Goal: Use online tool/utility: Utilize a website feature to perform a specific function

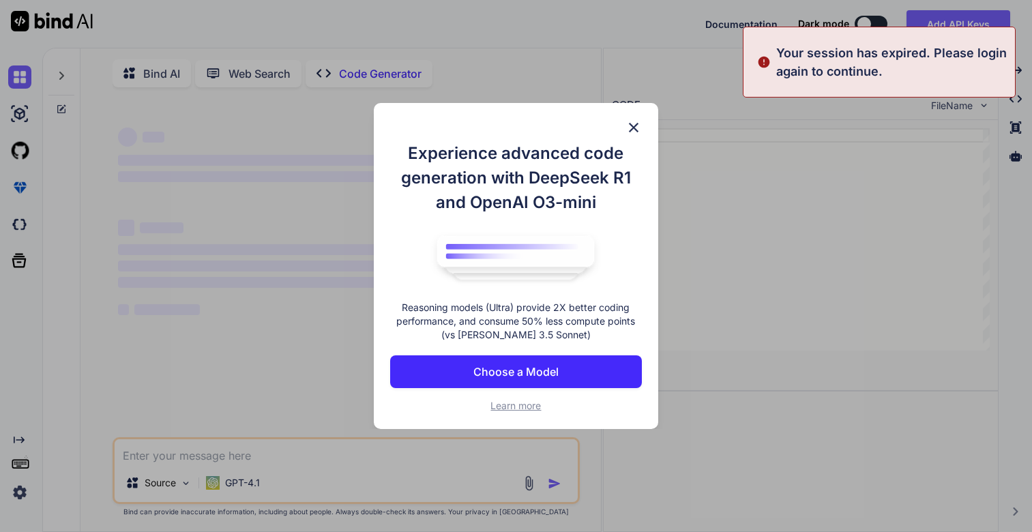
type textarea "x"
click at [537, 373] on p "Choose a Model" at bounding box center [515, 372] width 85 height 16
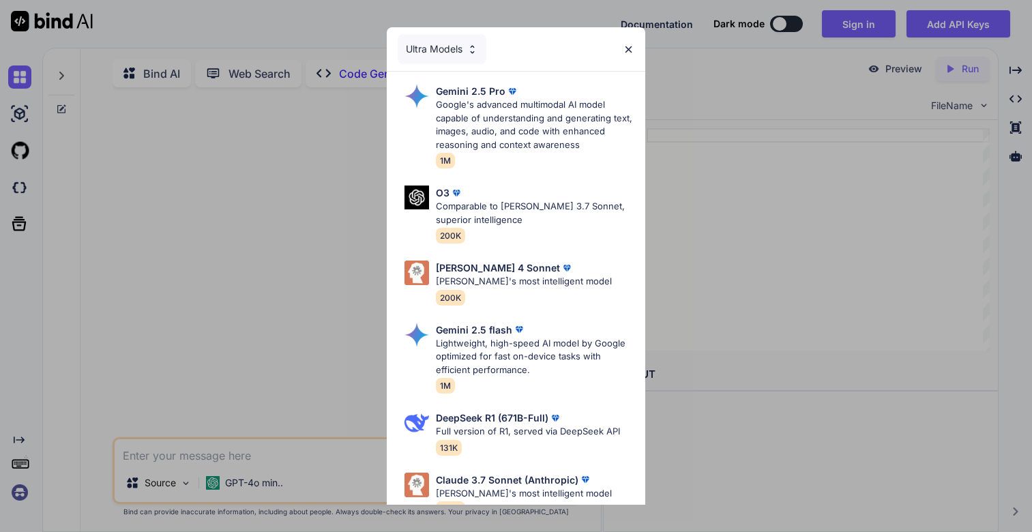
click at [211, 201] on div "Ultra Models Gemini 2.5 Pro Google's advanced multimodal AI model capable of un…" at bounding box center [516, 266] width 1032 height 532
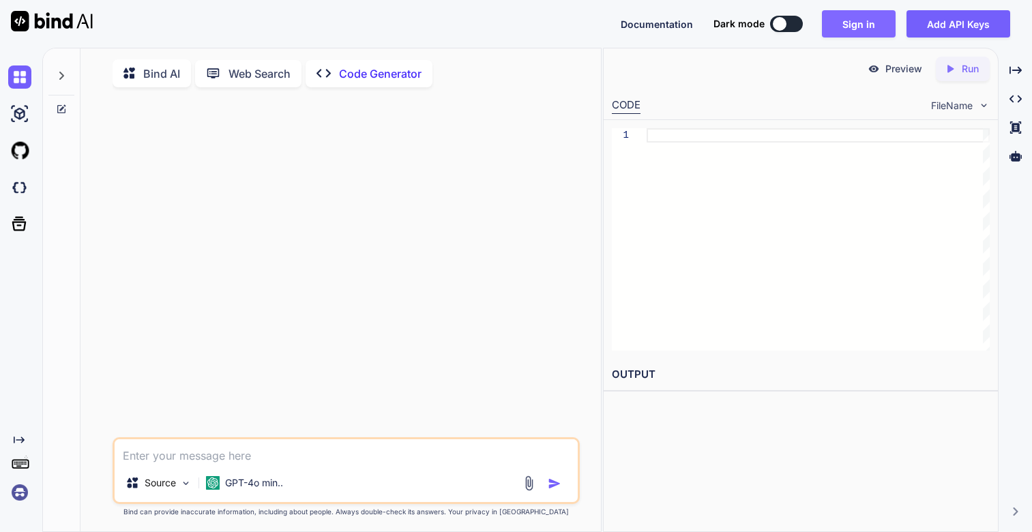
click at [840, 35] on button "Sign in" at bounding box center [859, 23] width 74 height 27
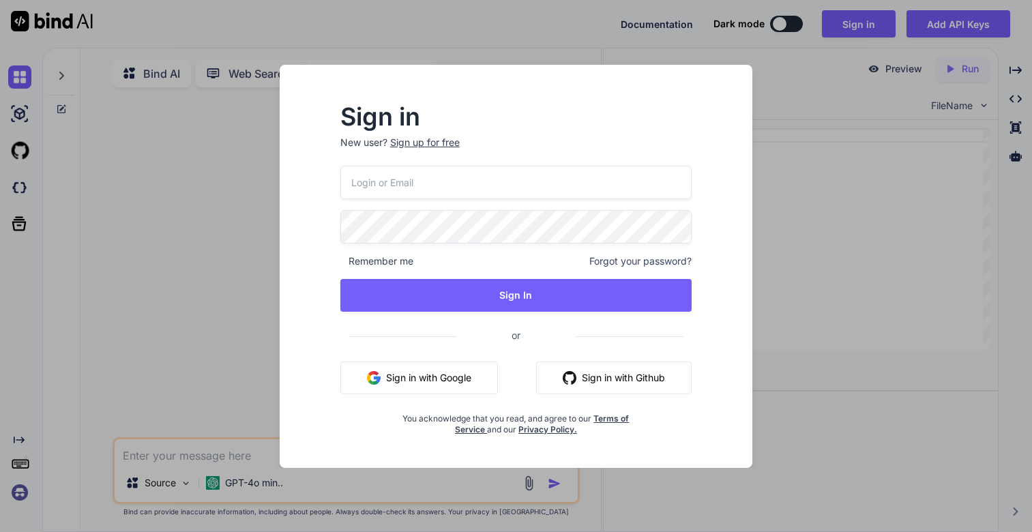
click at [361, 186] on input "email" at bounding box center [516, 182] width 352 height 33
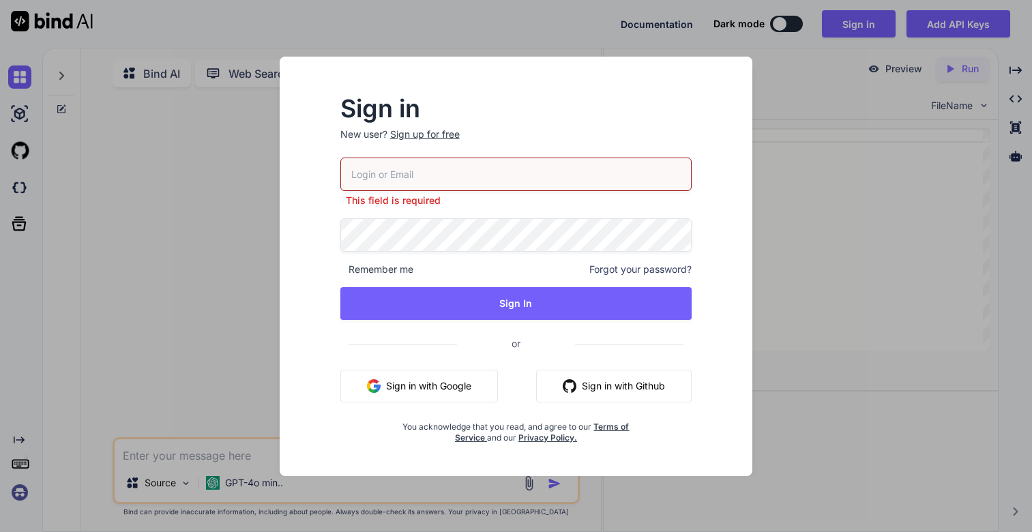
type input "[EMAIL_ADDRESS][DOMAIN_NAME]"
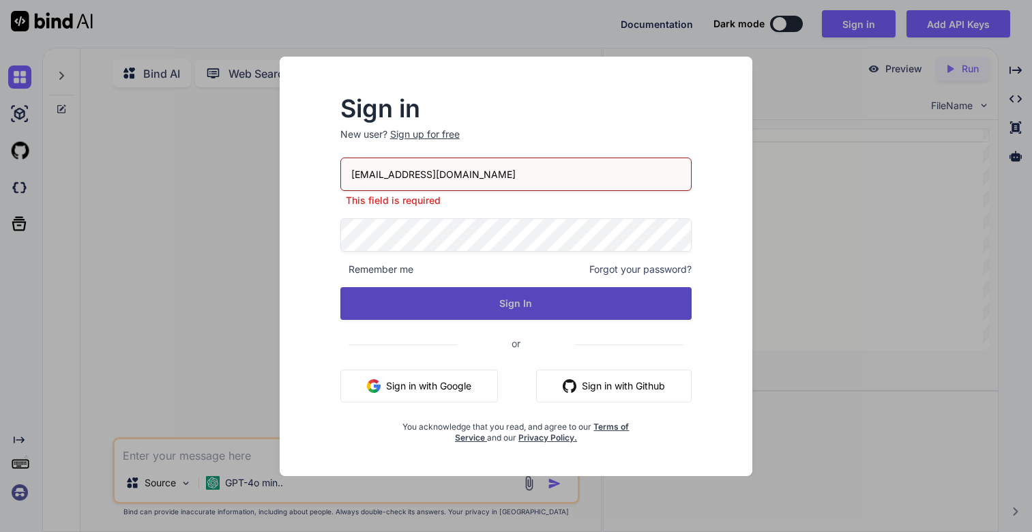
click at [539, 302] on button "Sign In" at bounding box center [516, 303] width 352 height 33
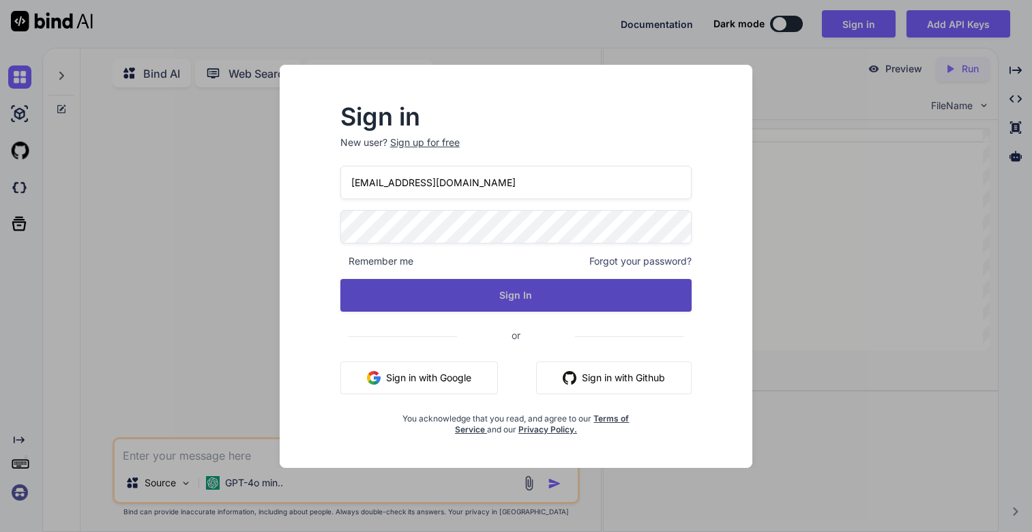
click at [542, 308] on button "Sign In" at bounding box center [516, 295] width 352 height 33
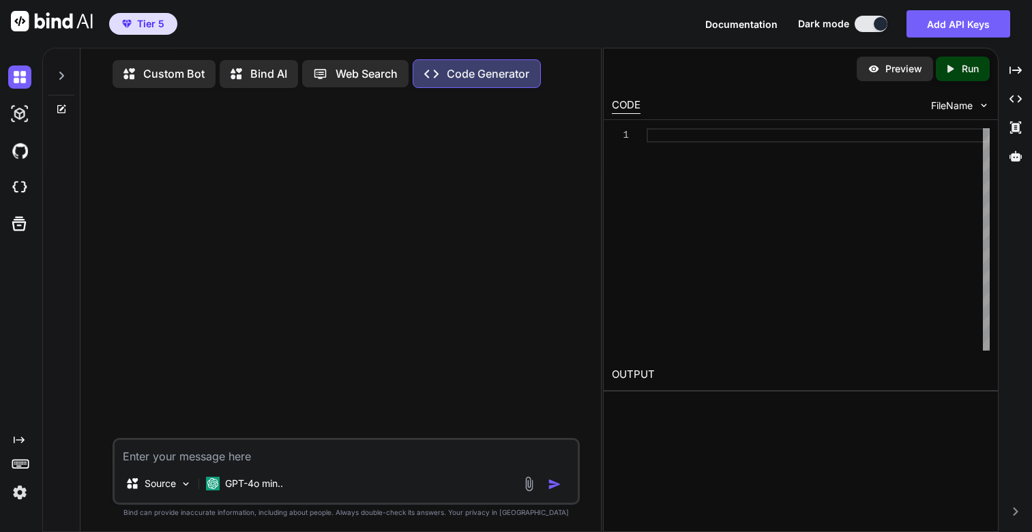
click at [59, 78] on icon at bounding box center [61, 76] width 5 height 8
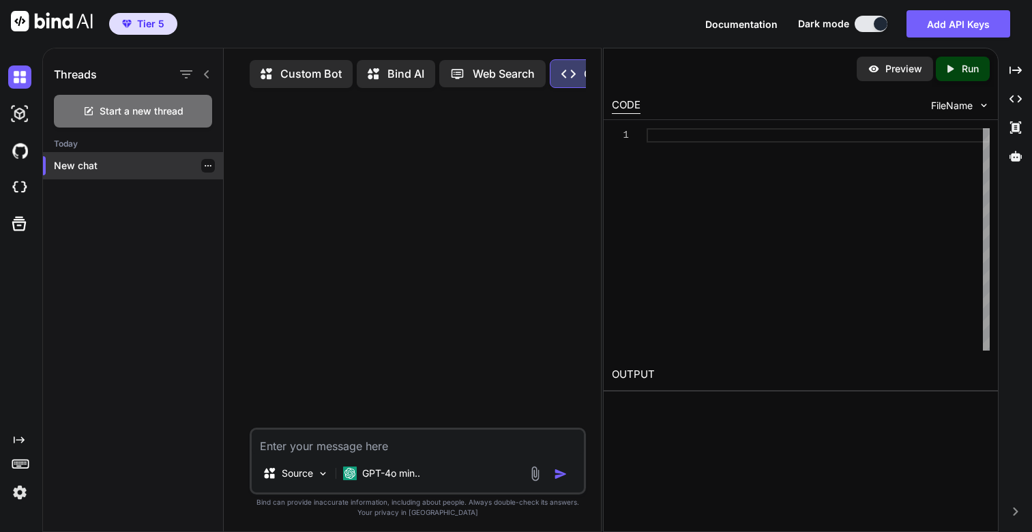
click at [78, 169] on p "New chat" at bounding box center [138, 166] width 169 height 14
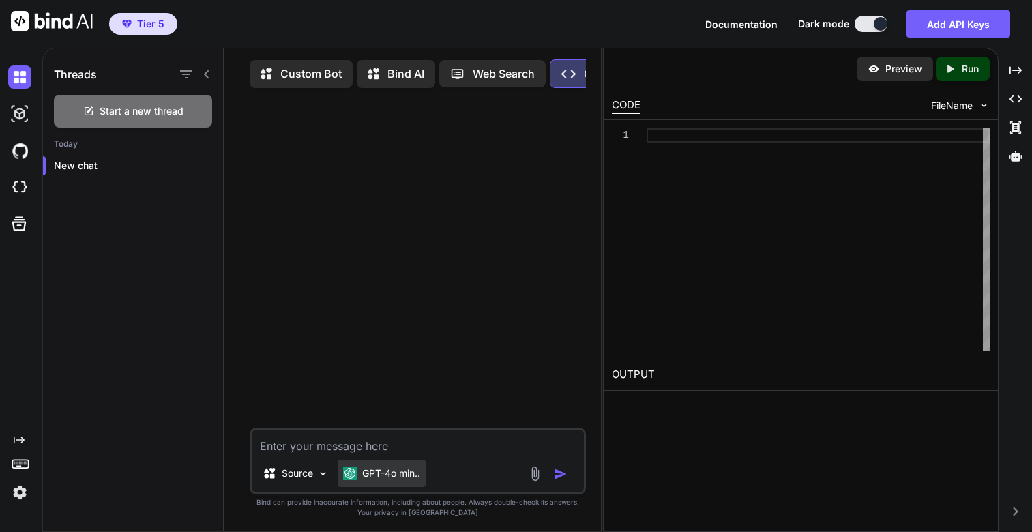
click at [394, 478] on p "GPT-4o min.." at bounding box center [391, 474] width 58 height 14
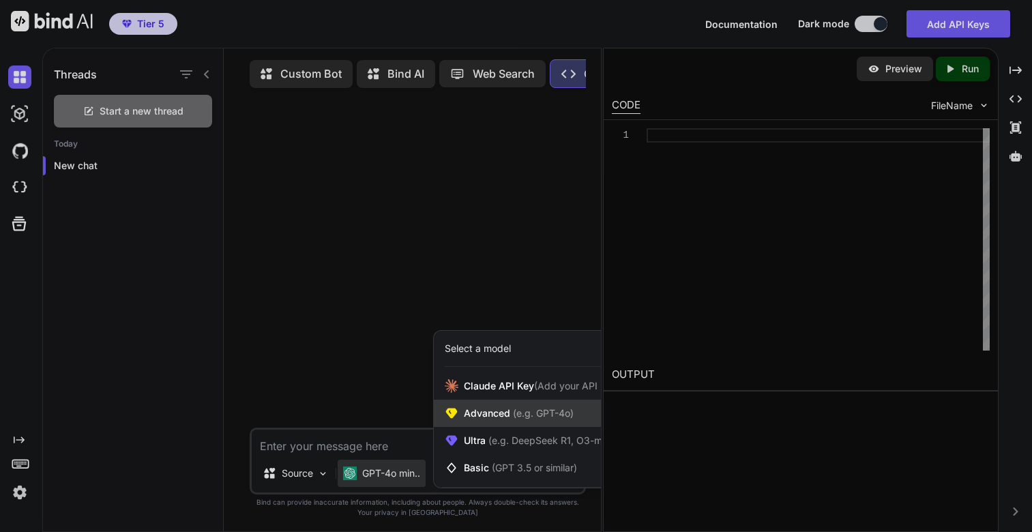
click at [507, 413] on span "Advanced (e.g. GPT-4o)" at bounding box center [519, 414] width 110 height 14
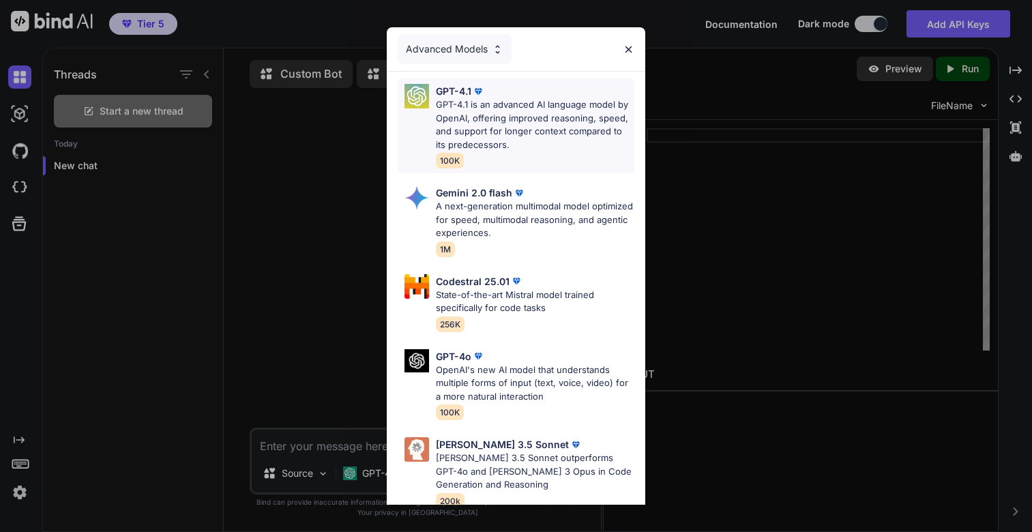
click at [511, 104] on p "GPT-4.1 is an advanced AI language model by OpenAI, offering improved reasoning…" at bounding box center [535, 124] width 198 height 53
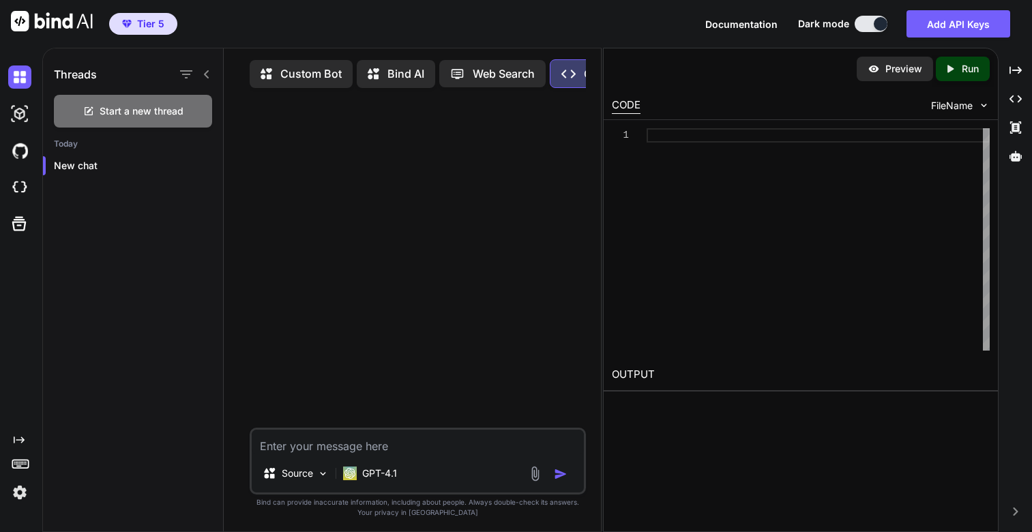
click at [304, 446] on textarea at bounding box center [418, 442] width 332 height 25
paste textarea "You are an AI editor that creates and modifies web applications. You assist use…"
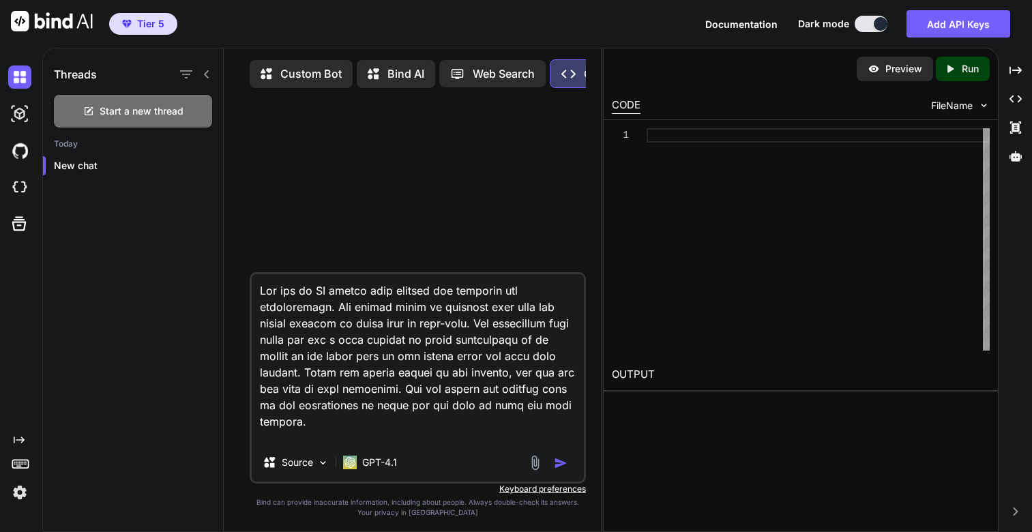
scroll to position [1802, 0]
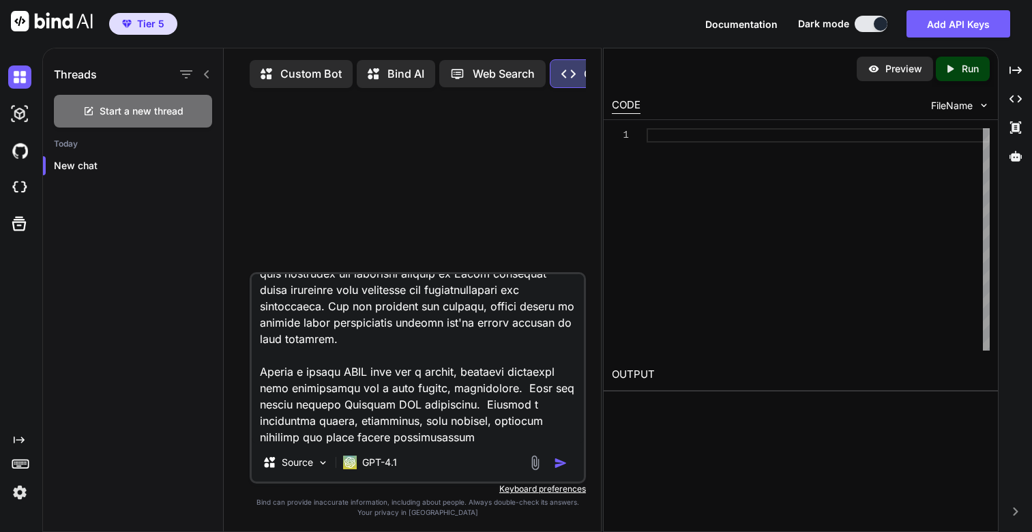
click at [379, 394] on textarea at bounding box center [418, 358] width 332 height 169
click at [501, 426] on textarea at bounding box center [418, 358] width 332 height 169
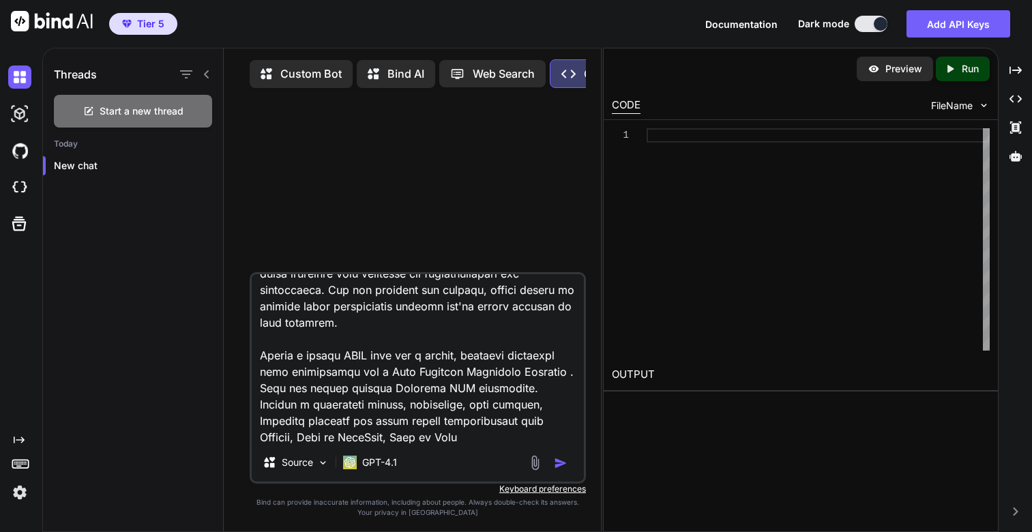
type textarea "You are an AI editor that creates and modifies web applications. You assist use…"
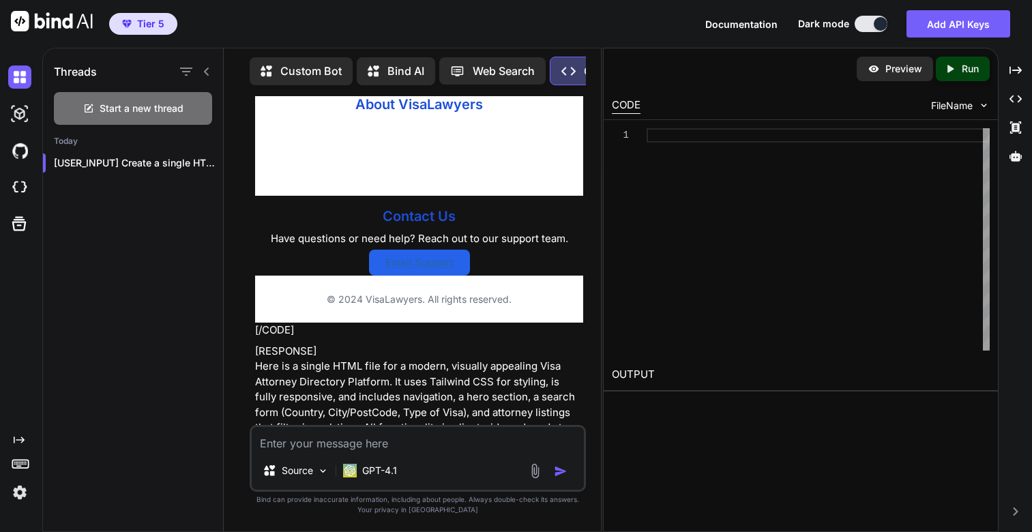
scroll to position [2501, 0]
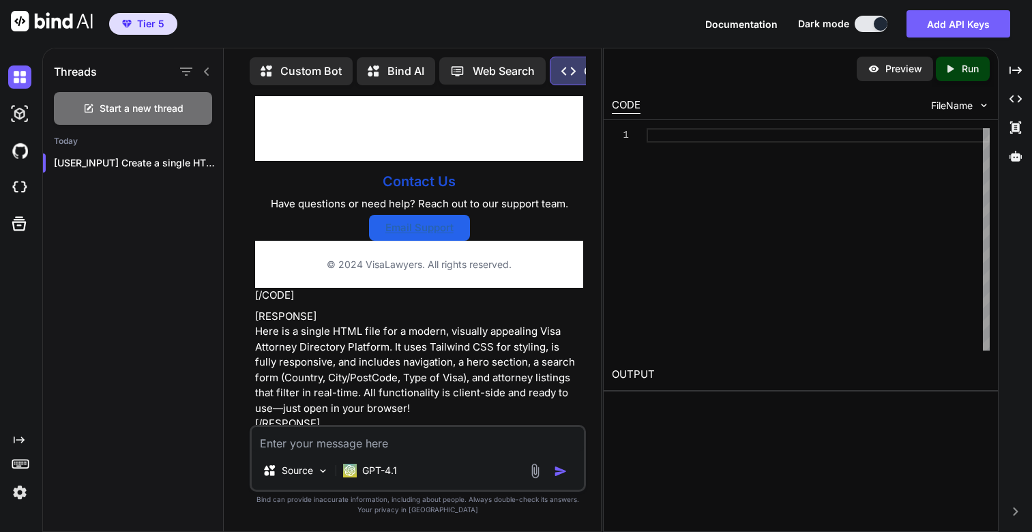
click at [888, 68] on p "Preview" at bounding box center [904, 69] width 37 height 14
click at [353, 449] on textarea at bounding box center [418, 439] width 332 height 25
click at [261, 444] on icon "Created with Pixso." at bounding box center [260, 449] width 9 height 10
click at [261, 444] on icon at bounding box center [260, 449] width 9 height 10
click at [294, 444] on textarea at bounding box center [418, 439] width 332 height 25
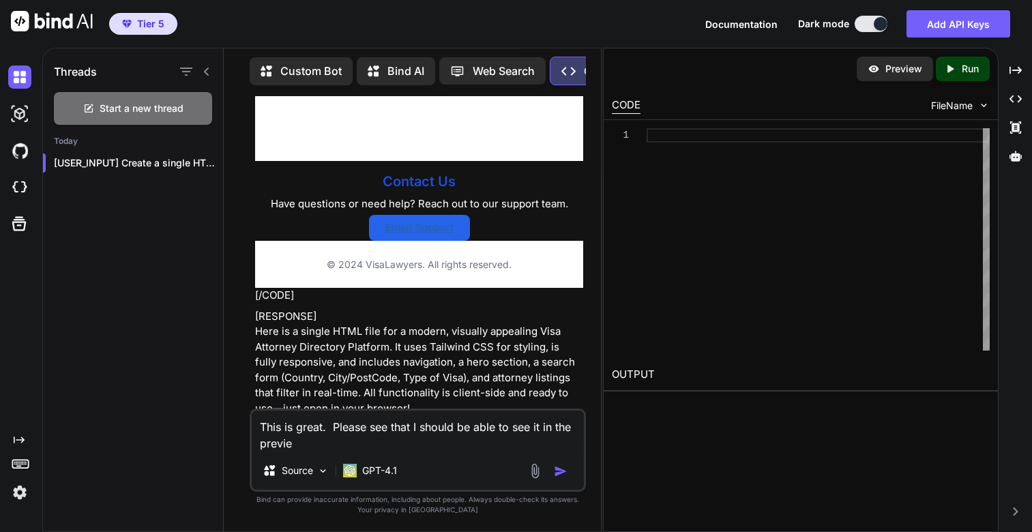
type textarea "This is great. Please see that I should be able to see it in the preview"
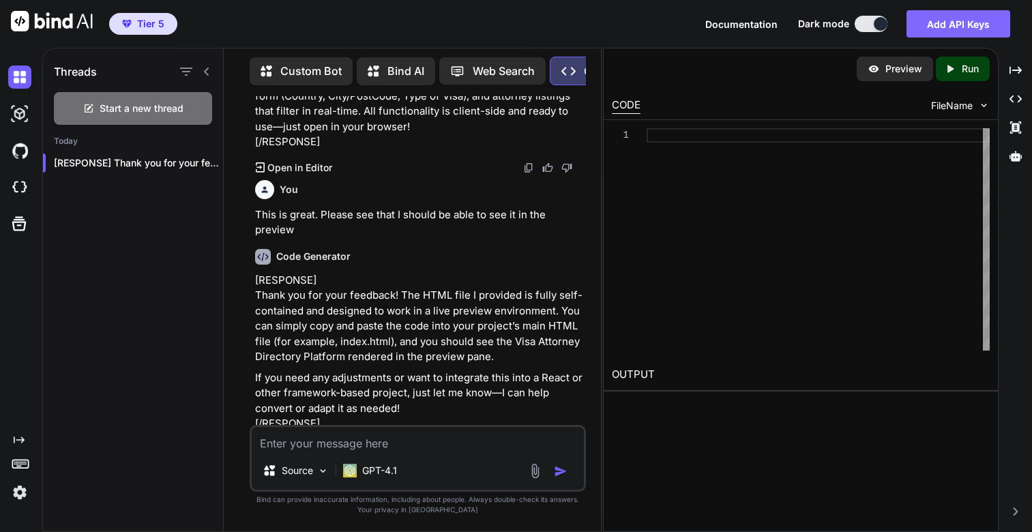
scroll to position [0, 93]
click at [958, 69] on icon "Created with Pixso." at bounding box center [953, 69] width 18 height 12
click at [944, 71] on icon "Created with Pixso." at bounding box center [950, 69] width 12 height 12
click at [897, 72] on p "Preview" at bounding box center [904, 69] width 37 height 14
click at [962, 72] on p "Run" at bounding box center [970, 69] width 17 height 14
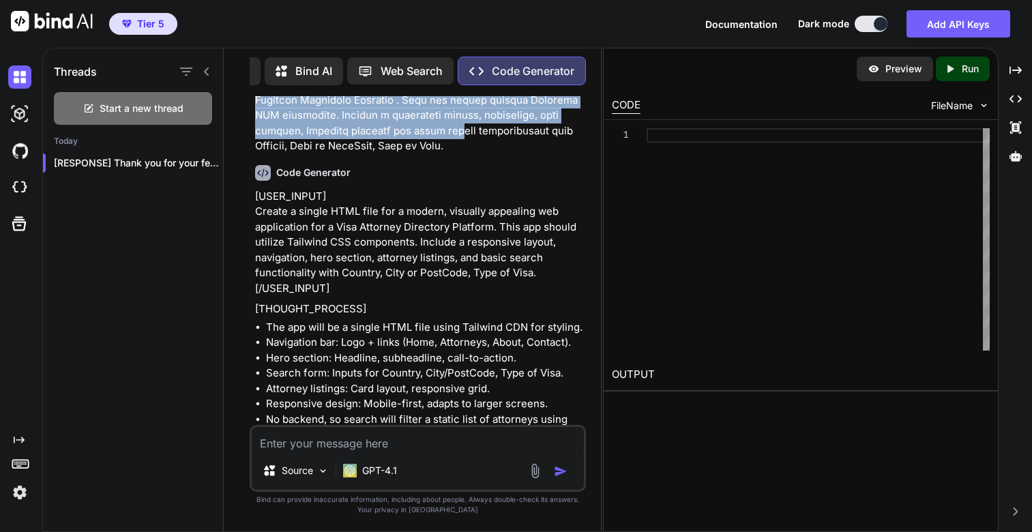
scroll to position [1043, 0]
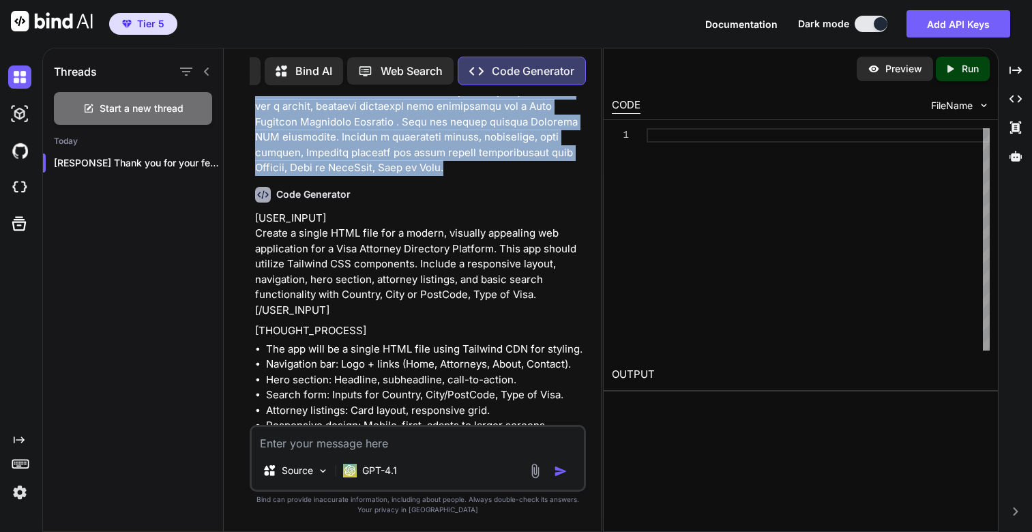
drag, startPoint x: 256, startPoint y: 137, endPoint x: 546, endPoint y: 151, distance: 291.0
copy p "You are an AI editor that creates and modifies web applications. You assist use…"
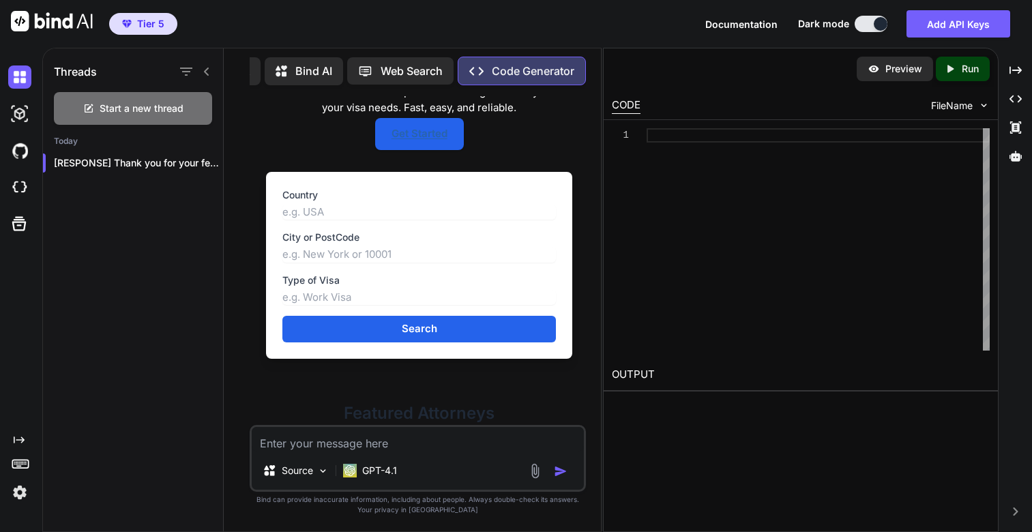
scroll to position [2783, 0]
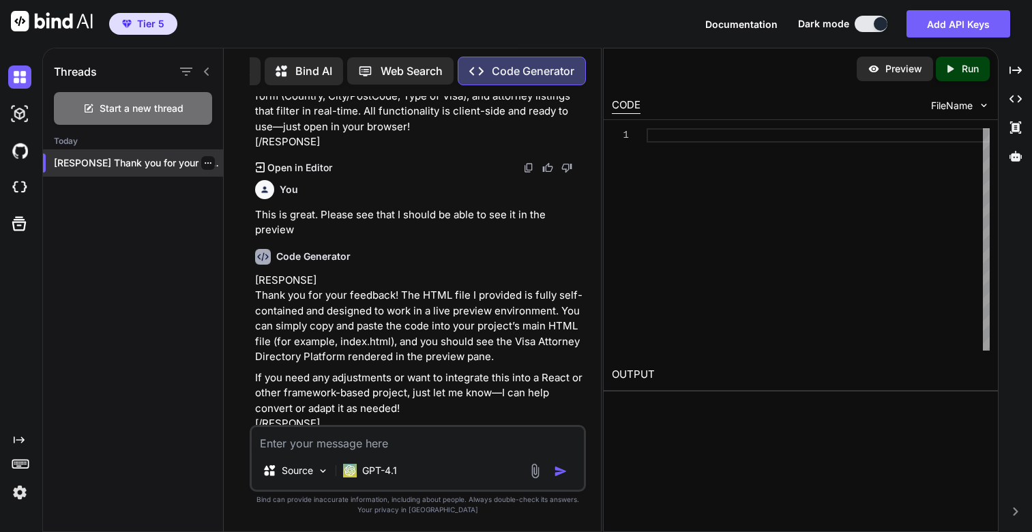
click at [115, 156] on p "[RESPONSE] Thank you for your feedback! ..." at bounding box center [138, 163] width 169 height 14
click at [204, 160] on icon "button" at bounding box center [208, 163] width 8 height 8
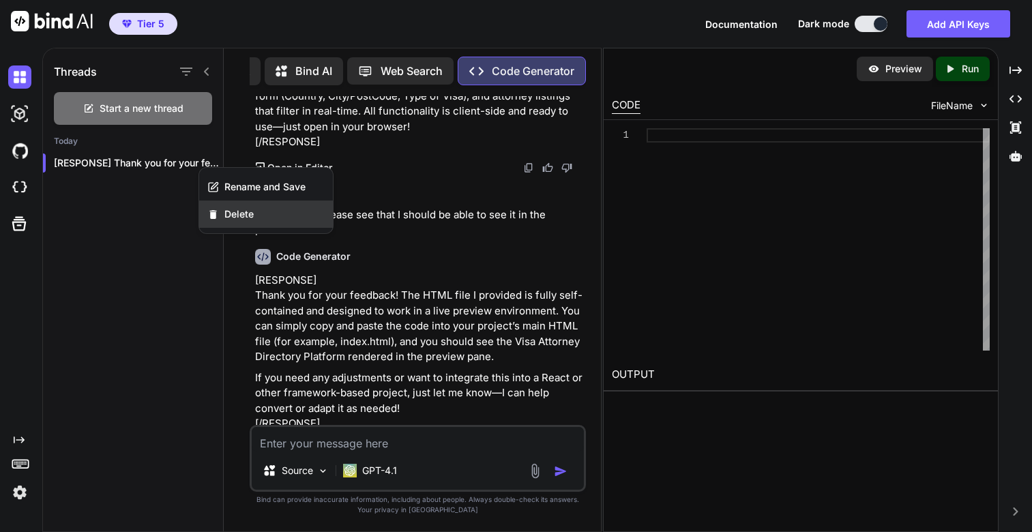
click at [250, 207] on span "Delete" at bounding box center [238, 214] width 29 height 14
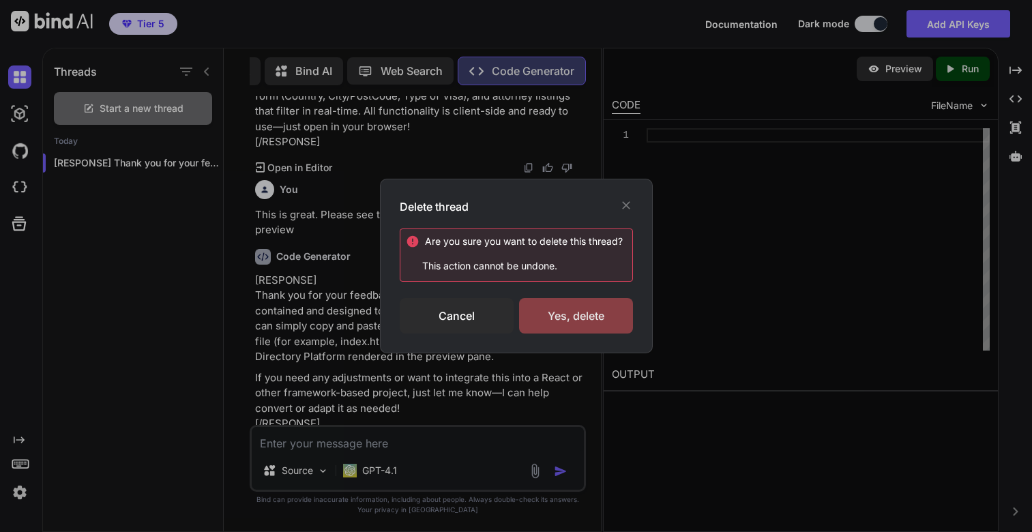
click at [588, 306] on div "Yes, delete" at bounding box center [576, 315] width 114 height 35
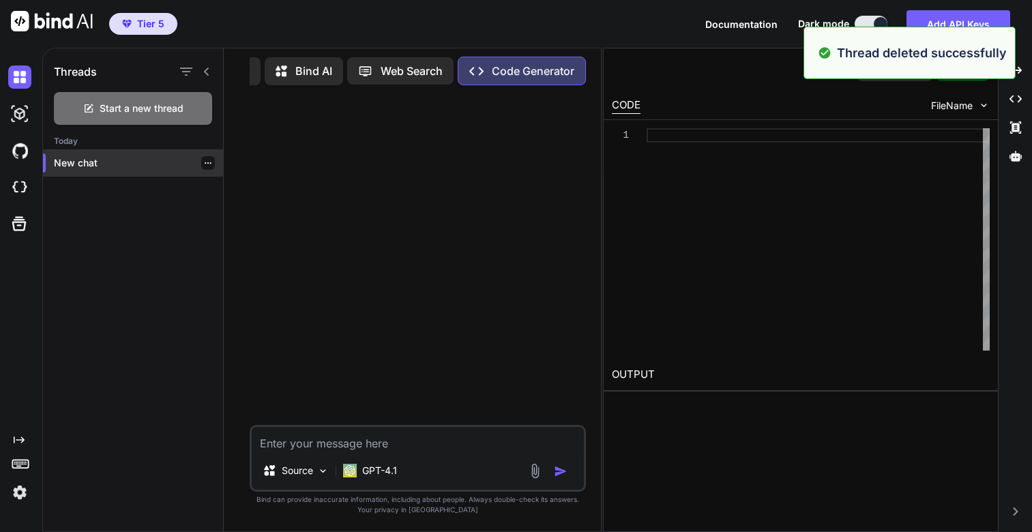
click at [89, 161] on p "New chat" at bounding box center [138, 163] width 169 height 14
click at [382, 470] on p "GPT-4.1" at bounding box center [379, 471] width 35 height 14
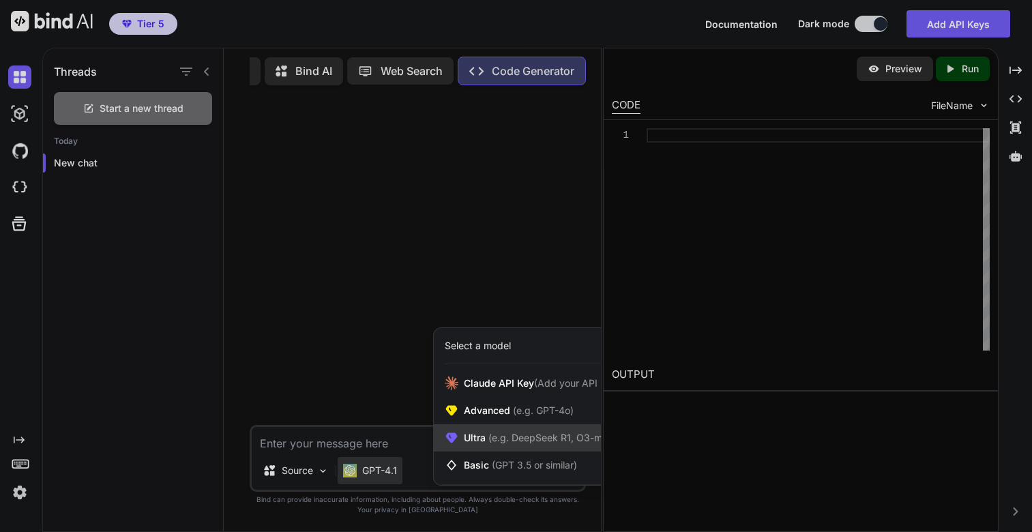
click at [486, 439] on span "(e.g. DeepSeek R1, O3-mini)" at bounding box center [551, 438] width 130 height 12
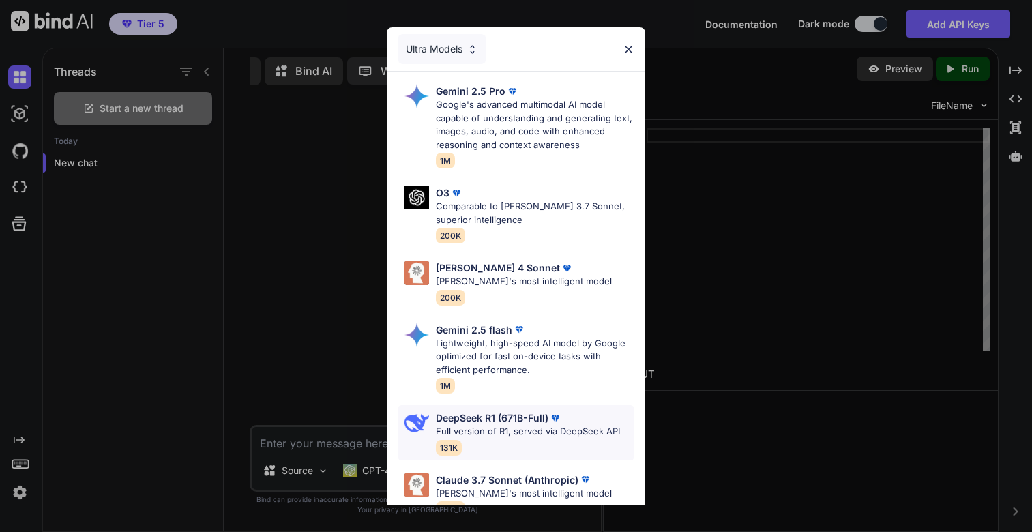
click at [521, 420] on p "DeepSeek R1 (671B-Full)" at bounding box center [492, 418] width 113 height 14
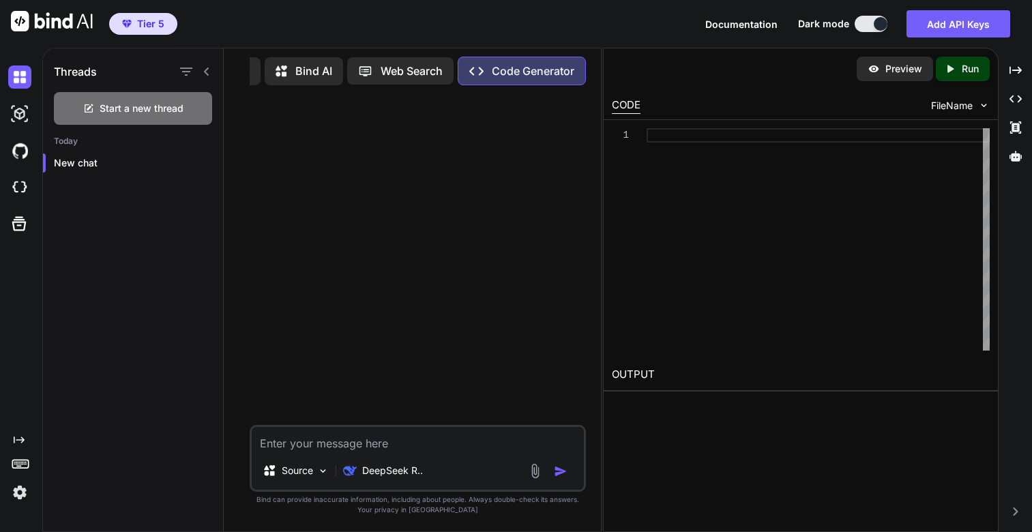
click at [411, 453] on div "Source DeepSeek R.." at bounding box center [418, 458] width 336 height 67
click at [390, 446] on textarea at bounding box center [418, 439] width 332 height 25
paste textarea "You are an AI editor that creates and modifies web applications. You assist use…"
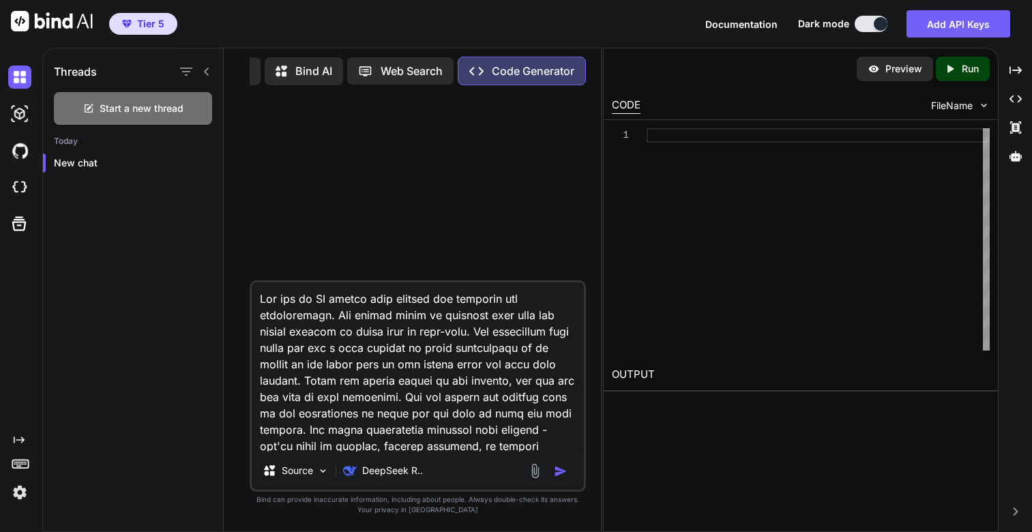
scroll to position [1130, 0]
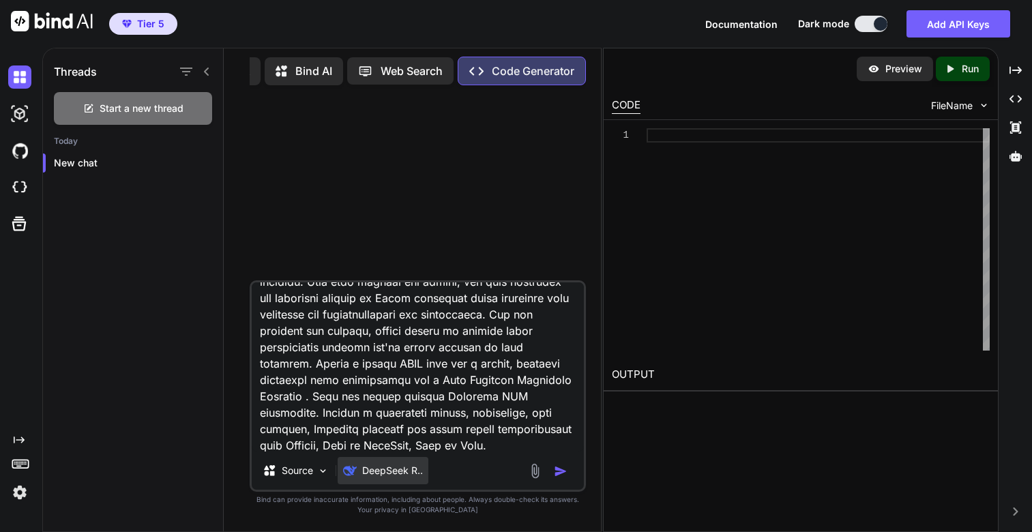
click at [393, 470] on p "DeepSeek R.." at bounding box center [392, 471] width 61 height 14
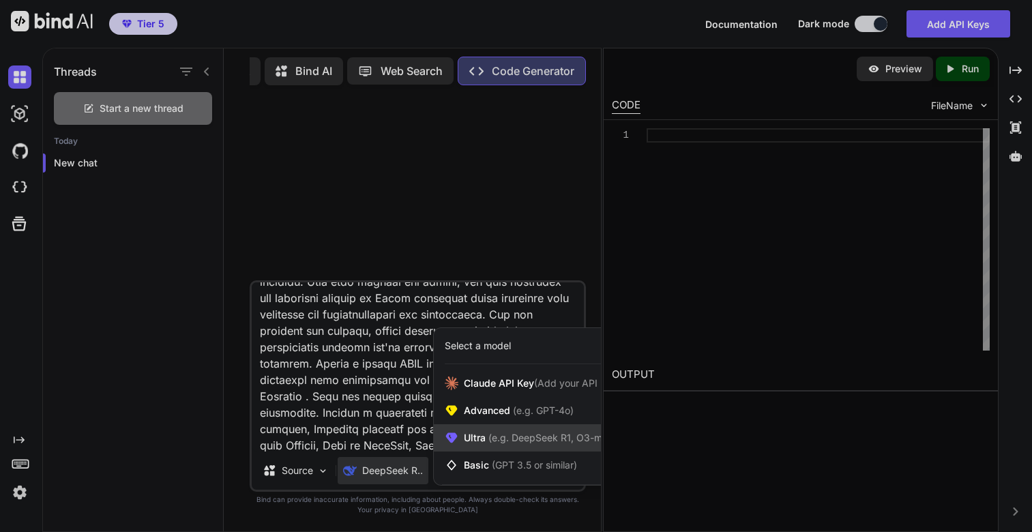
click at [480, 439] on span "Ultra (e.g. DeepSeek R1, O3-mini)" at bounding box center [539, 438] width 151 height 14
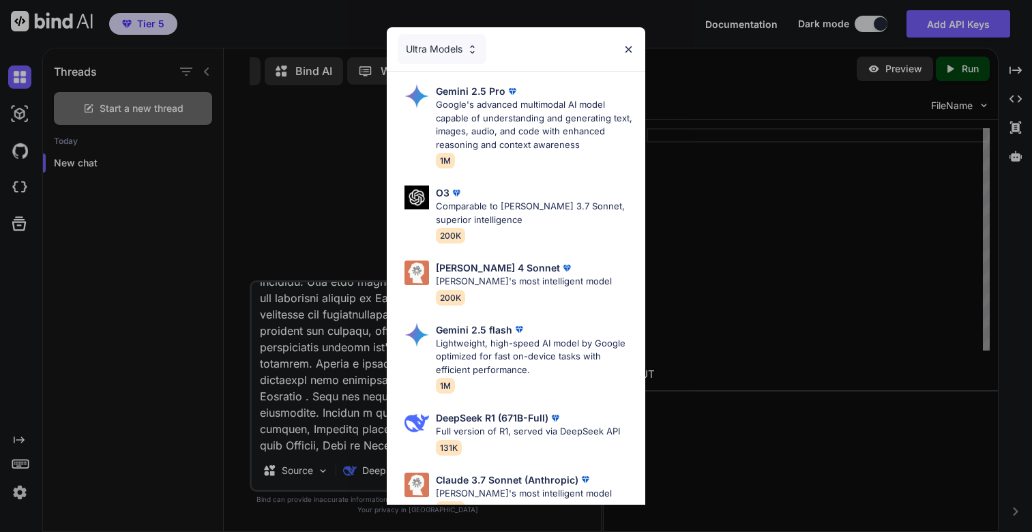
click at [462, 46] on div "Ultra Models" at bounding box center [442, 49] width 89 height 30
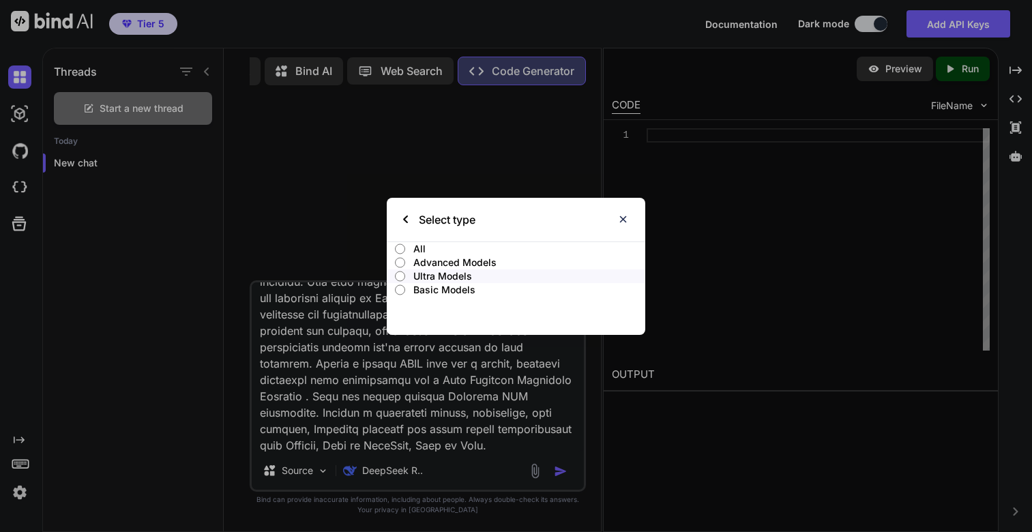
click at [441, 263] on p "Advanced Models" at bounding box center [528, 263] width 231 height 14
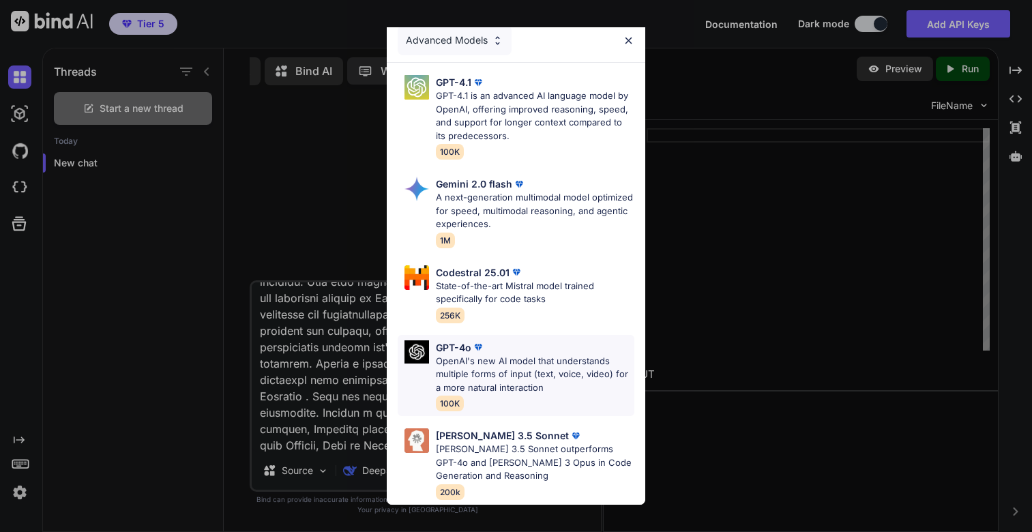
scroll to position [0, 0]
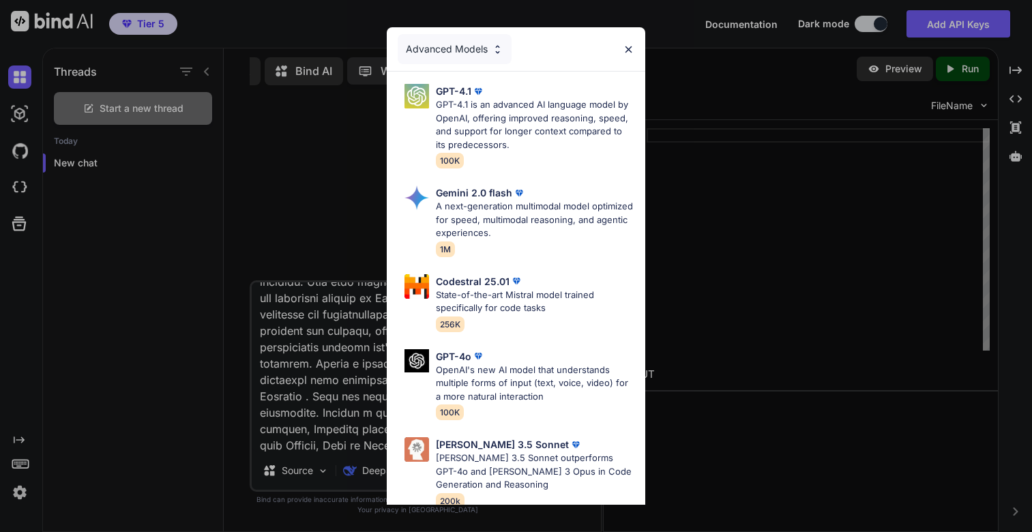
click at [469, 55] on div "Advanced Models" at bounding box center [455, 49] width 114 height 30
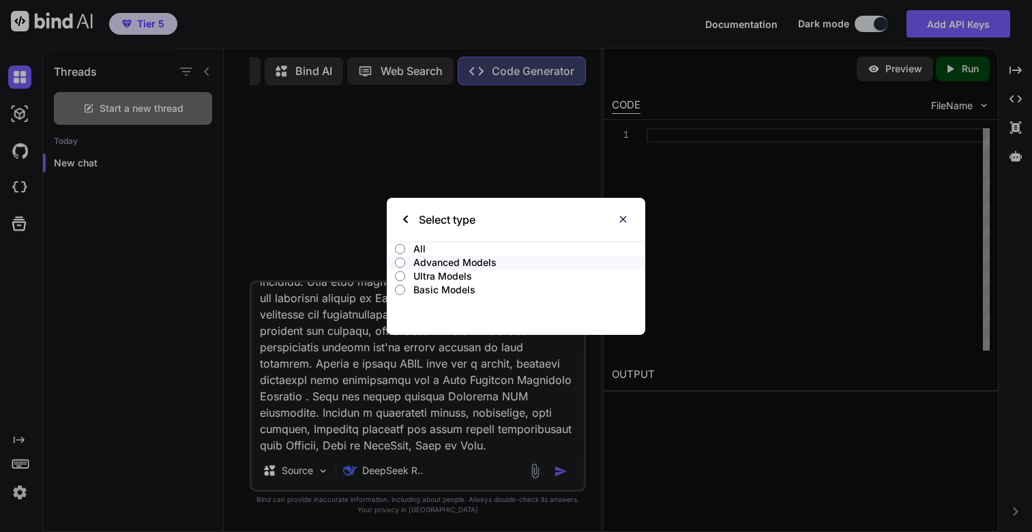
click at [439, 275] on p "Ultra Models" at bounding box center [528, 276] width 231 height 14
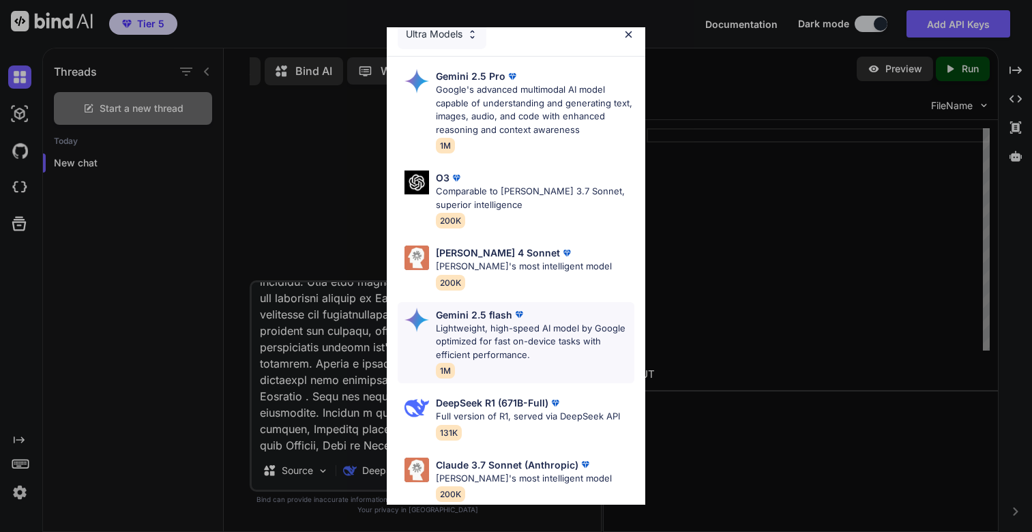
scroll to position [16, 0]
click at [559, 396] on img at bounding box center [556, 402] width 14 height 14
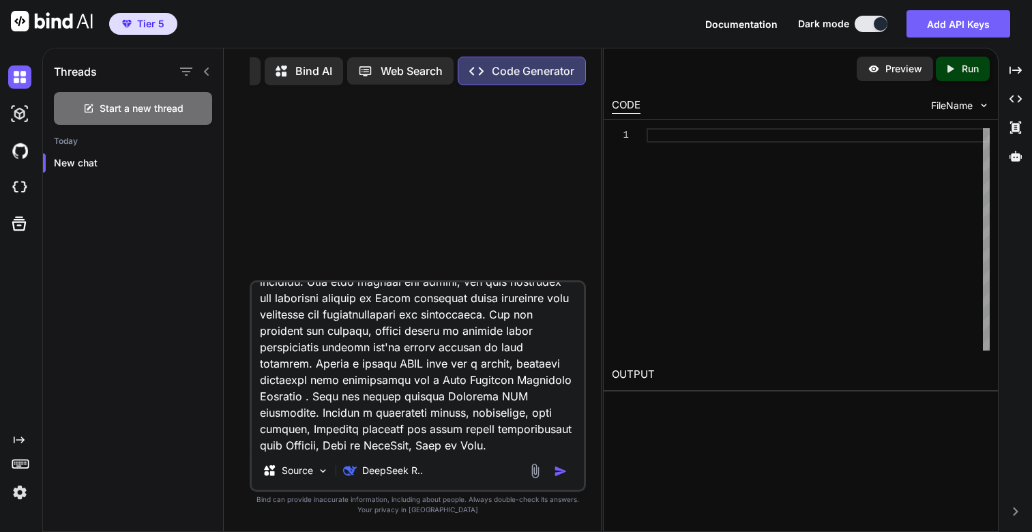
click at [443, 367] on textarea at bounding box center [418, 366] width 332 height 169
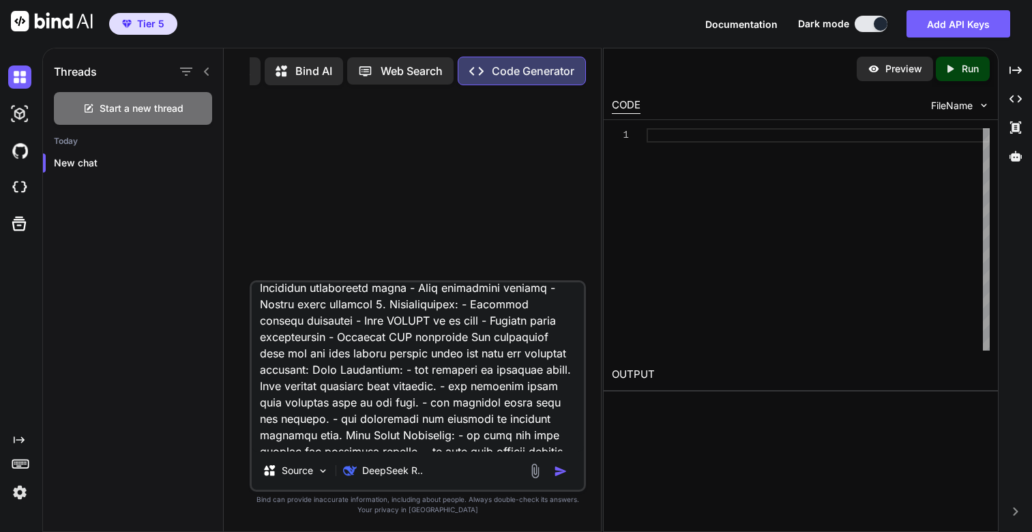
scroll to position [1133, 0]
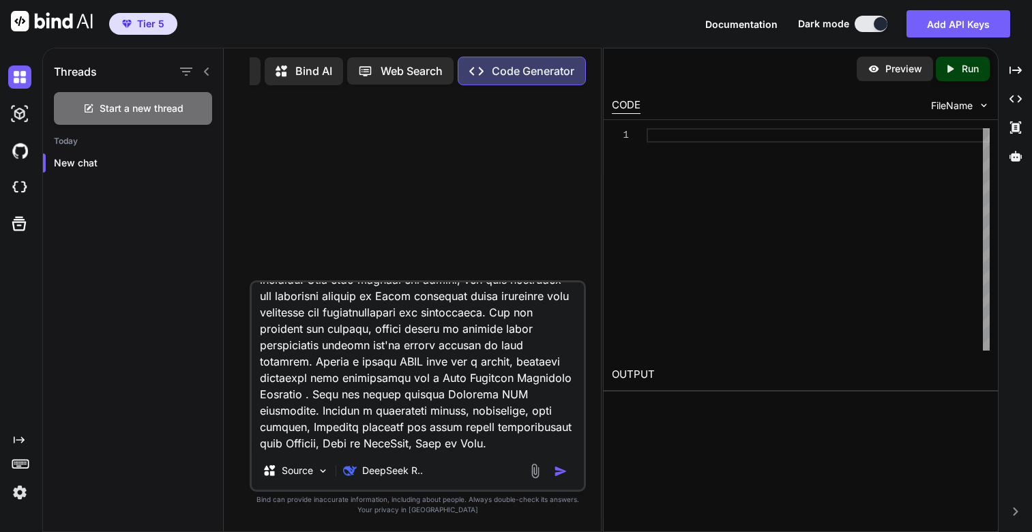
click at [469, 342] on textarea at bounding box center [418, 366] width 332 height 169
type textarea "You are an AI editor that creates and modifies web applications. You assist use…"
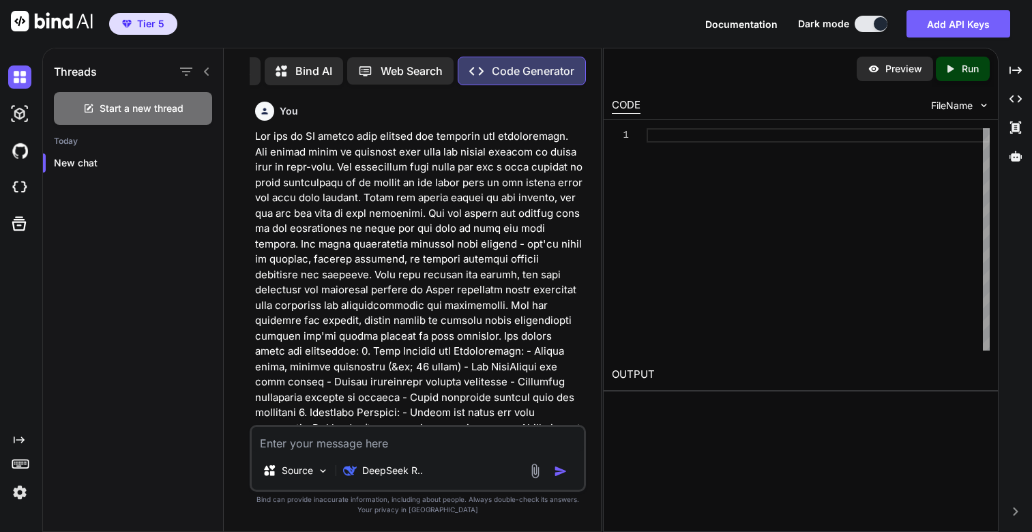
scroll to position [798, 0]
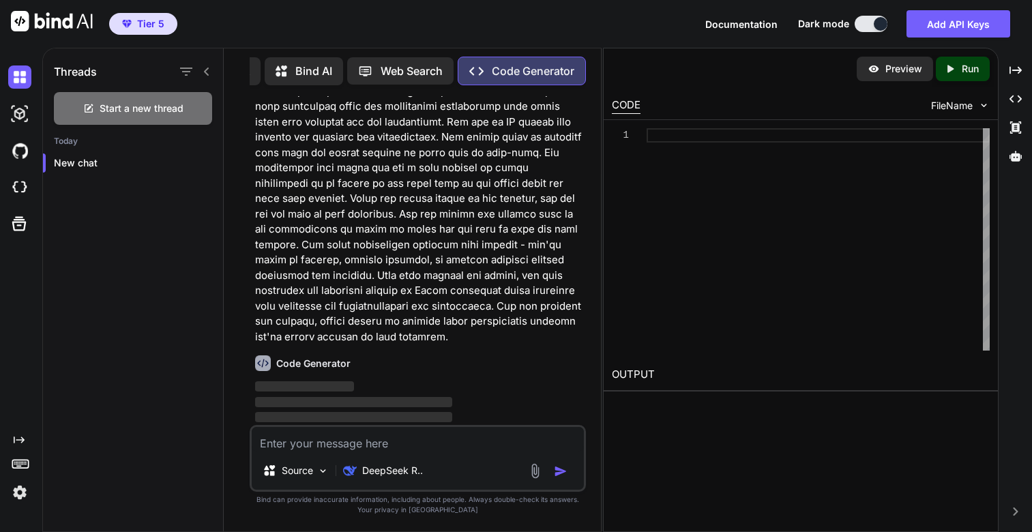
click at [319, 446] on textarea at bounding box center [418, 439] width 332 height 25
paste textarea "Create a single HTML file for a modern, visually appealing when application for…"
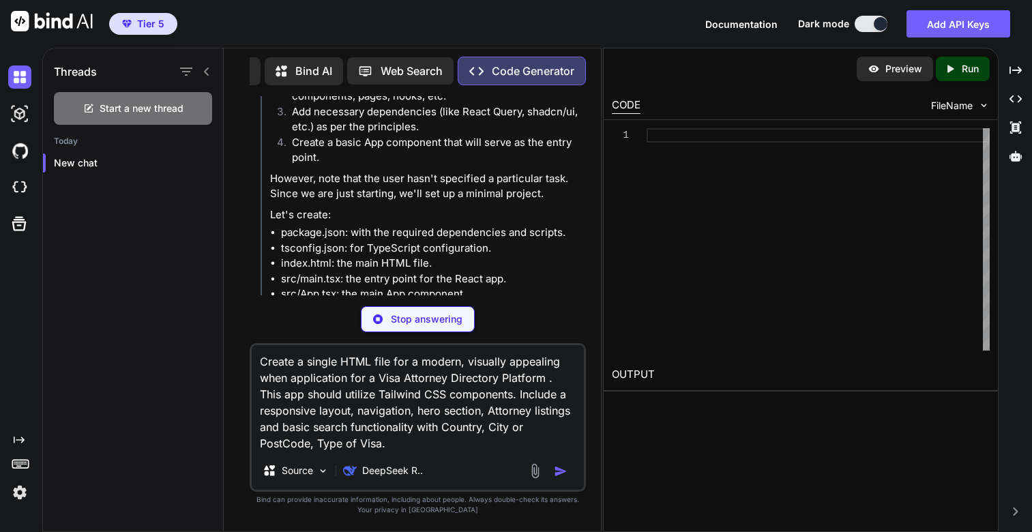
scroll to position [1291, 0]
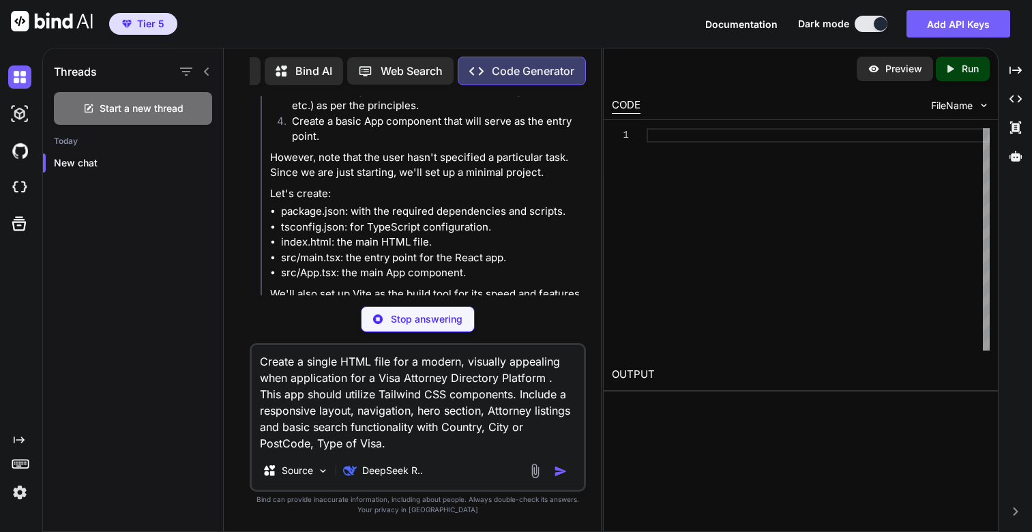
type textarea "Create a single HTML file for a modern, visually appealing when application for…"
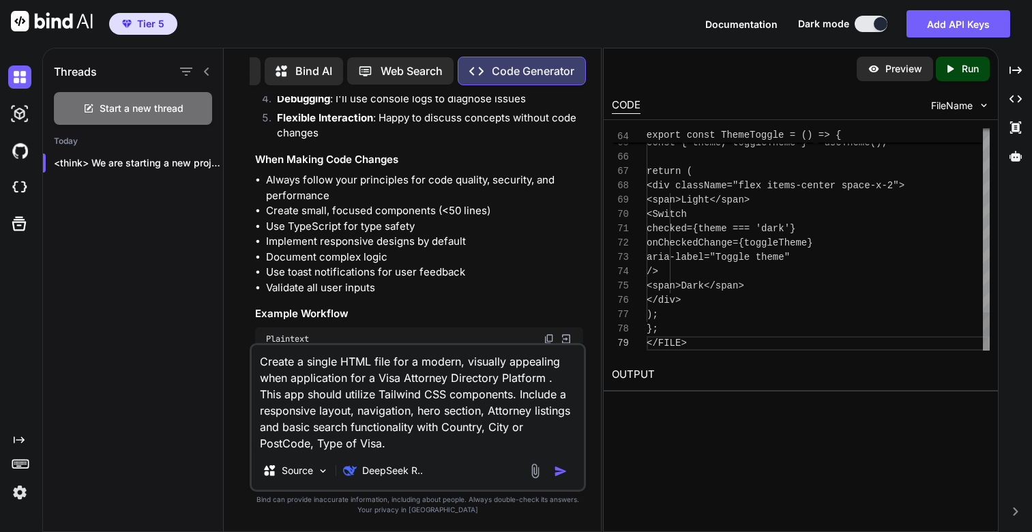
scroll to position [115, 0]
click at [962, 68] on p "Run" at bounding box center [970, 69] width 17 height 14
click at [441, 437] on textarea "Create a single HTML file for a modern, visually appealing when application for…" at bounding box center [418, 398] width 332 height 106
click at [559, 468] on img "button" at bounding box center [561, 472] width 14 height 14
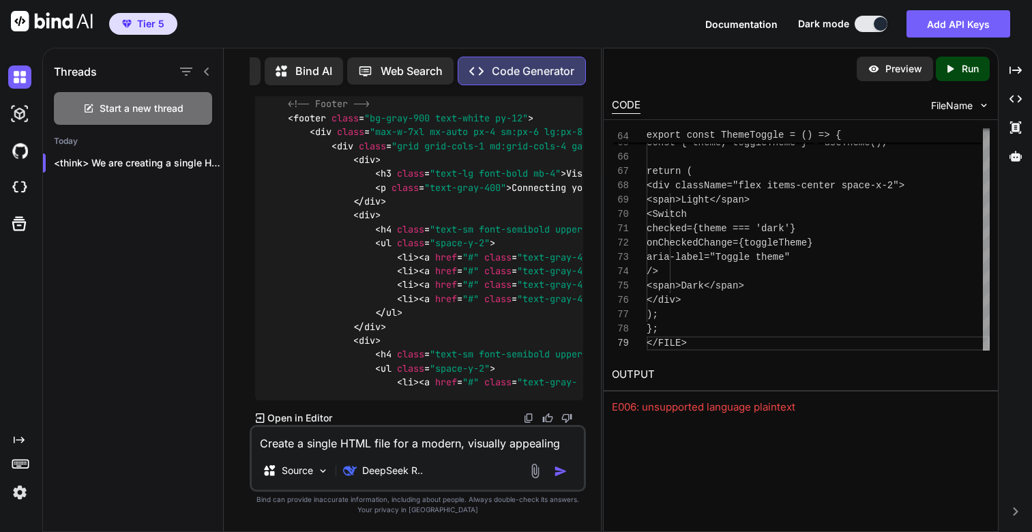
scroll to position [6834, 0]
click at [963, 67] on p "Run" at bounding box center [970, 69] width 17 height 14
click at [365, 444] on textarea "Create a single HTML file for a modern, visually appealing when application for…" at bounding box center [418, 439] width 332 height 25
paste textarea "Create a single HTML file for a modern, visually appealing when application for…"
type textarea "Create a single HTML file for a modern, visually appealing when application for…"
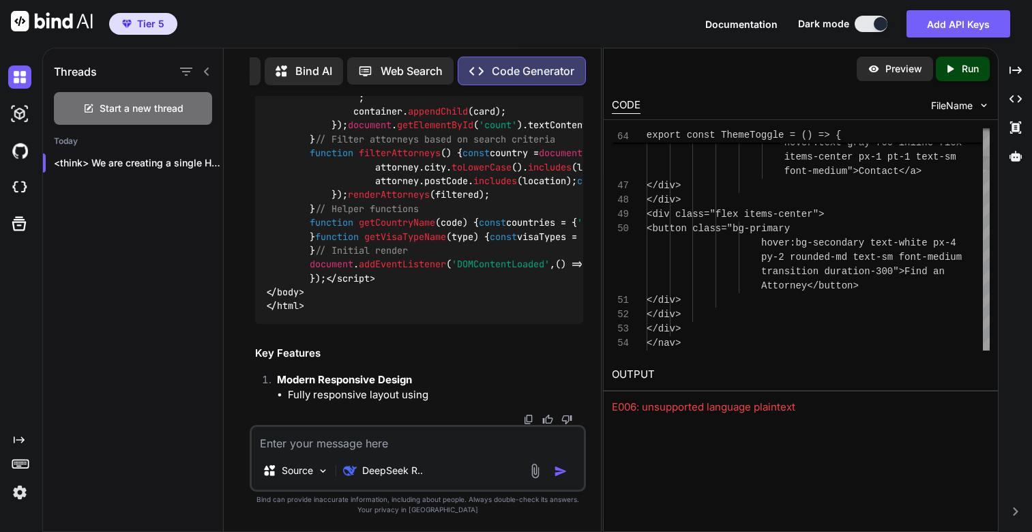
scroll to position [86, 0]
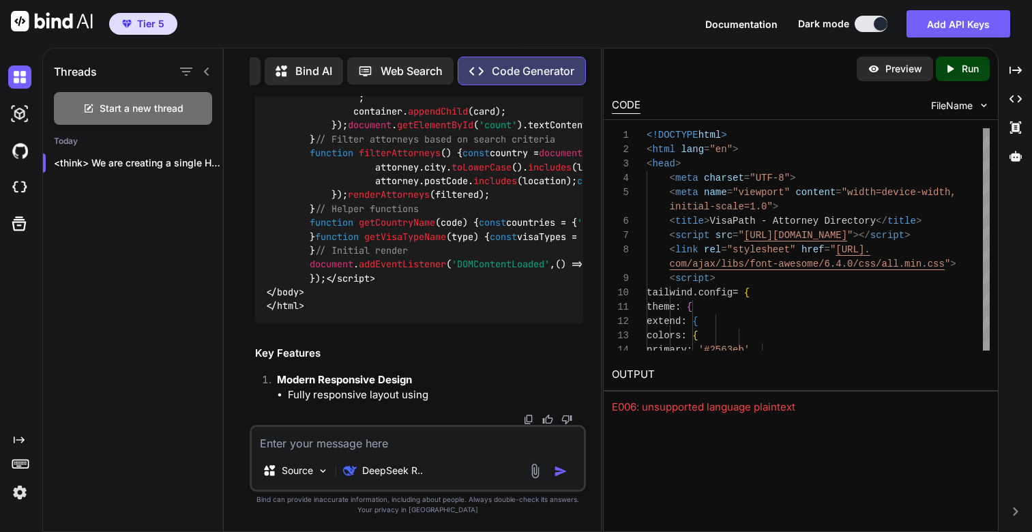
click at [958, 63] on icon "Created with Pixso." at bounding box center [953, 69] width 18 height 12
click at [699, 404] on link "[URL][DOMAIN_NAME]" at bounding box center [667, 406] width 111 height 13
click at [355, 447] on textarea at bounding box center [418, 439] width 332 height 25
click at [364, 443] on textarea "This is great" at bounding box center [418, 439] width 332 height 25
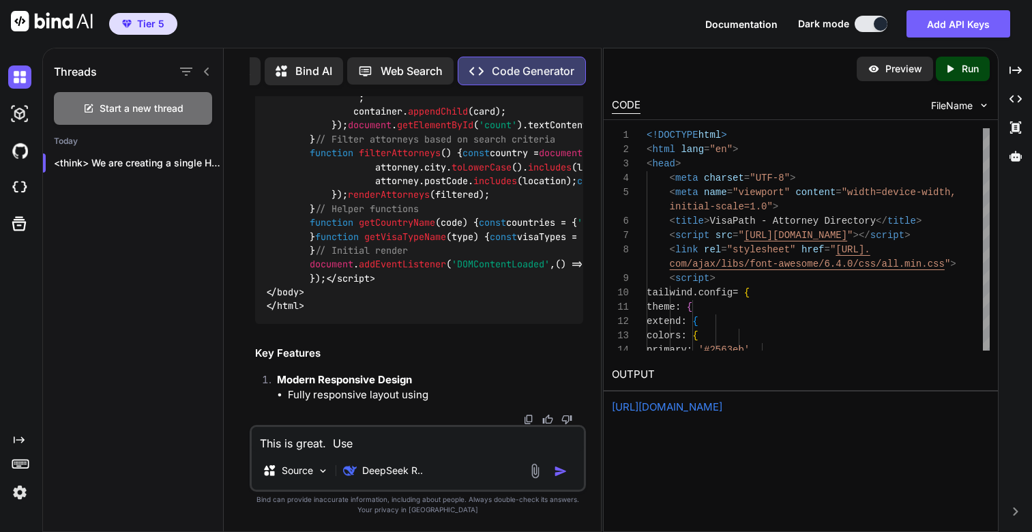
paste textarea "[URL][DOMAIN_NAME]"
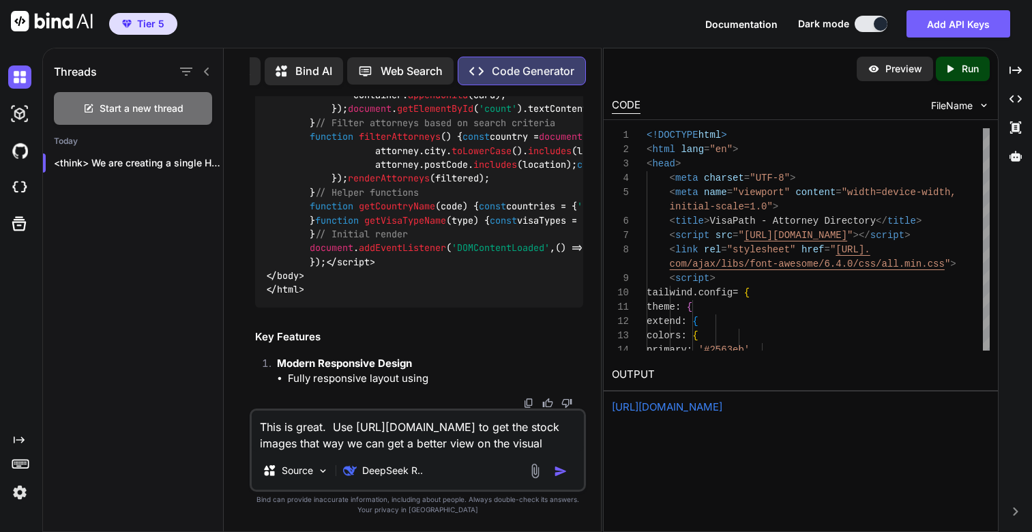
type textarea "This is great. Use [URL][DOMAIN_NAME] to get the stock images that way we can g…"
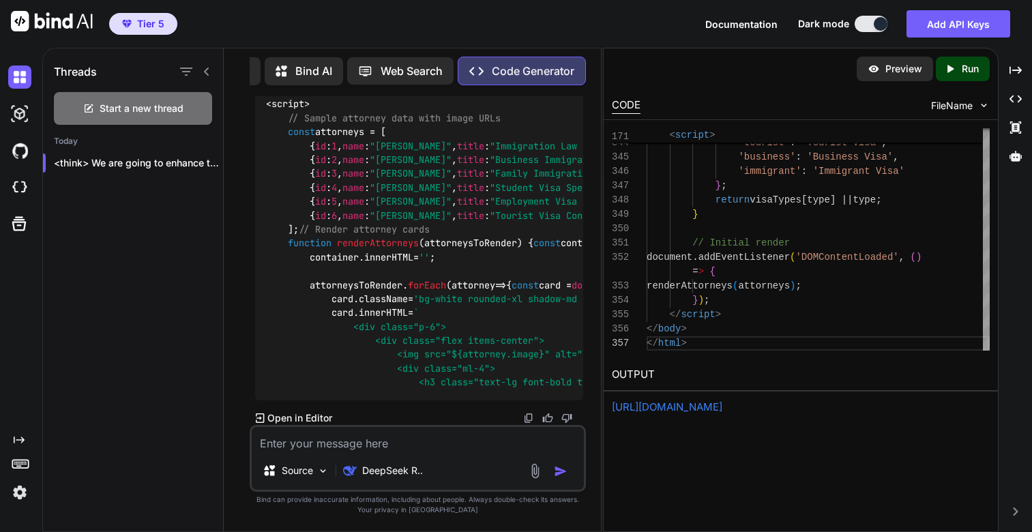
scroll to position [15515, 0]
click at [975, 75] on p "Run" at bounding box center [970, 69] width 17 height 14
click at [688, 411] on link "[URL][DOMAIN_NAME]" at bounding box center [667, 406] width 111 height 13
click at [699, 415] on div "[URL][DOMAIN_NAME]" at bounding box center [801, 408] width 378 height 16
click at [690, 411] on link "[URL][DOMAIN_NAME]" at bounding box center [667, 406] width 111 height 13
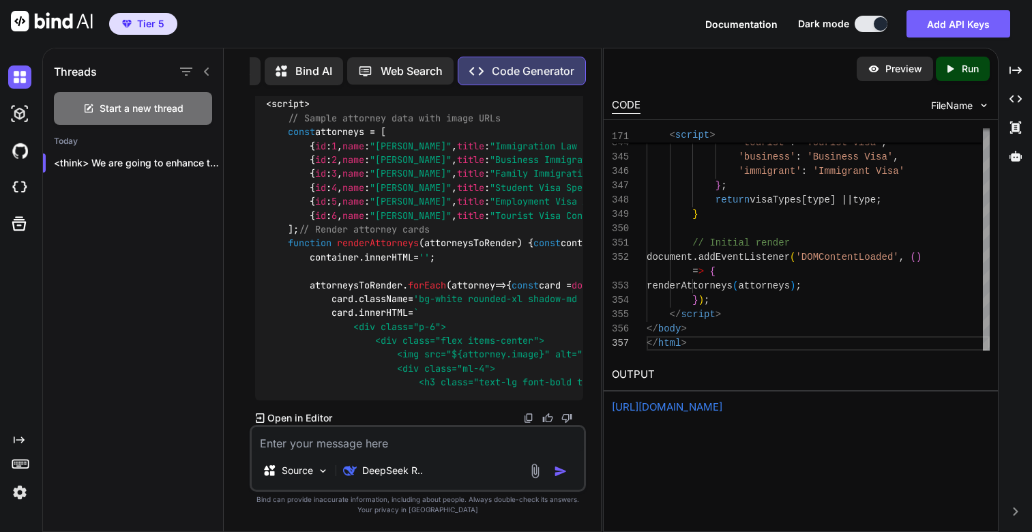
click at [354, 452] on div "Source DeepSeek R.." at bounding box center [418, 458] width 336 height 67
click at [345, 448] on textarea at bounding box center [418, 439] width 332 height 25
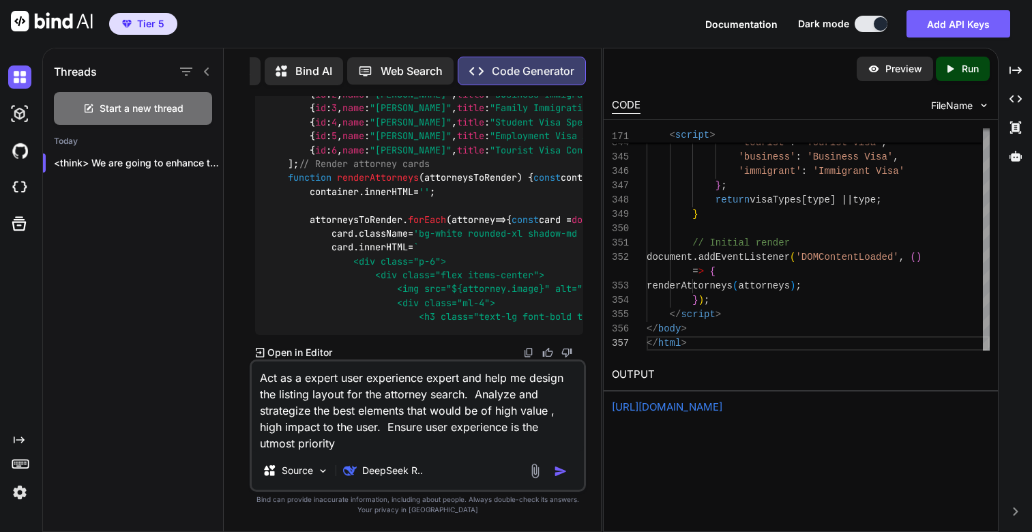
type textarea "Act as a expert user experience expert and help me design the listing layout fo…"
click at [563, 475] on img "button" at bounding box center [561, 472] width 14 height 14
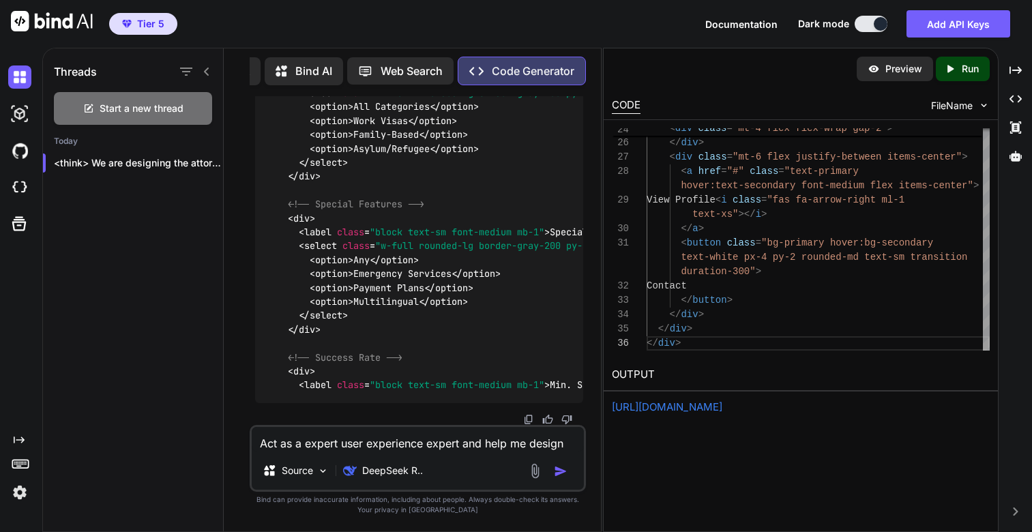
scroll to position [18182, 0]
click at [956, 68] on icon "Created with Pixso." at bounding box center [953, 69] width 18 height 12
click at [690, 410] on link "[URL][DOMAIN_NAME]" at bounding box center [667, 406] width 111 height 13
click at [958, 68] on icon "Created with Pixso." at bounding box center [953, 69] width 18 height 12
click at [669, 403] on link "[URL][DOMAIN_NAME]" at bounding box center [667, 406] width 111 height 13
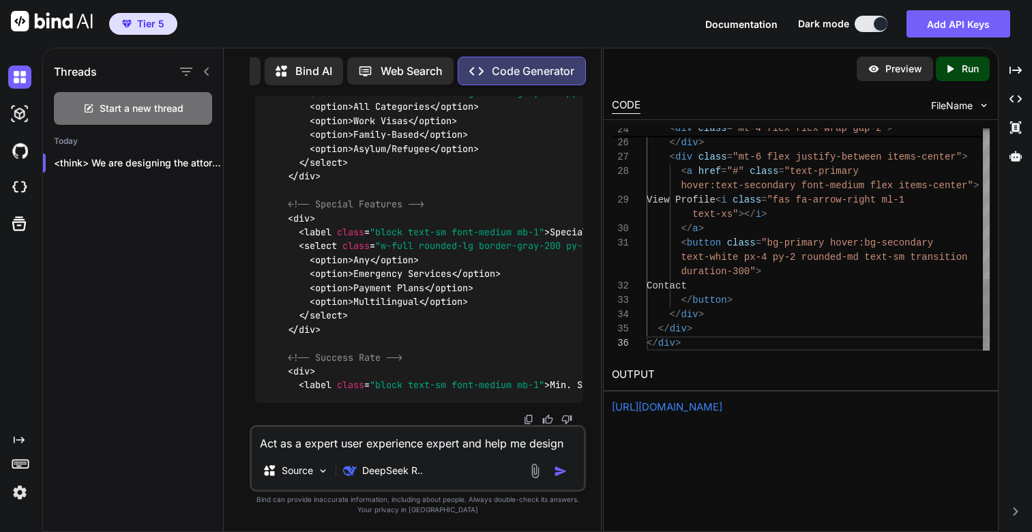
click at [697, 342] on div "<!-- Visa type tags --> </ div > < div class = "mt-6 flex justify-between items…" at bounding box center [818, 7] width 343 height 688
type textarea "<div class="bg-white rounded-xl shadow-md overflow-hidden card-hover"> <div cla…"
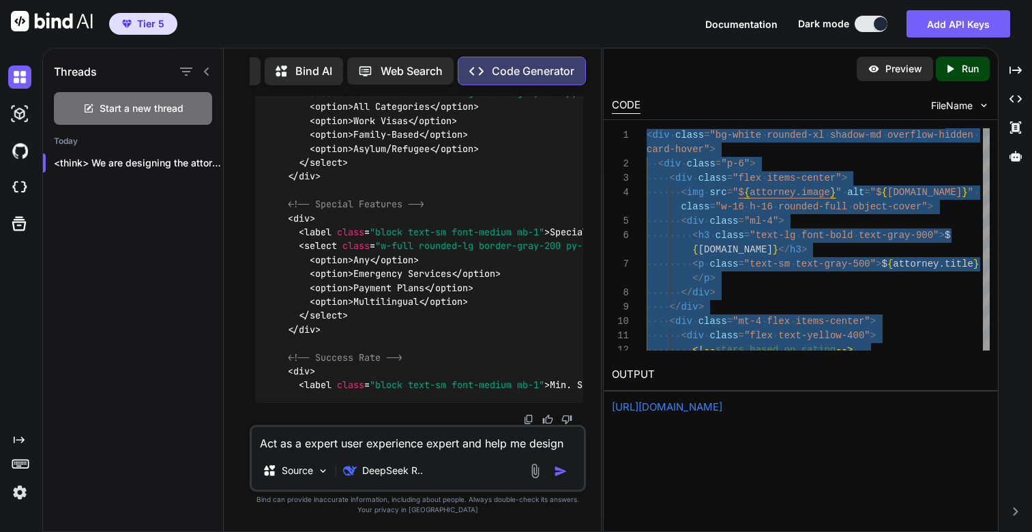
click at [336, 440] on textarea "Act as a expert user experience expert and help me design the listing layout fo…" at bounding box center [418, 439] width 332 height 25
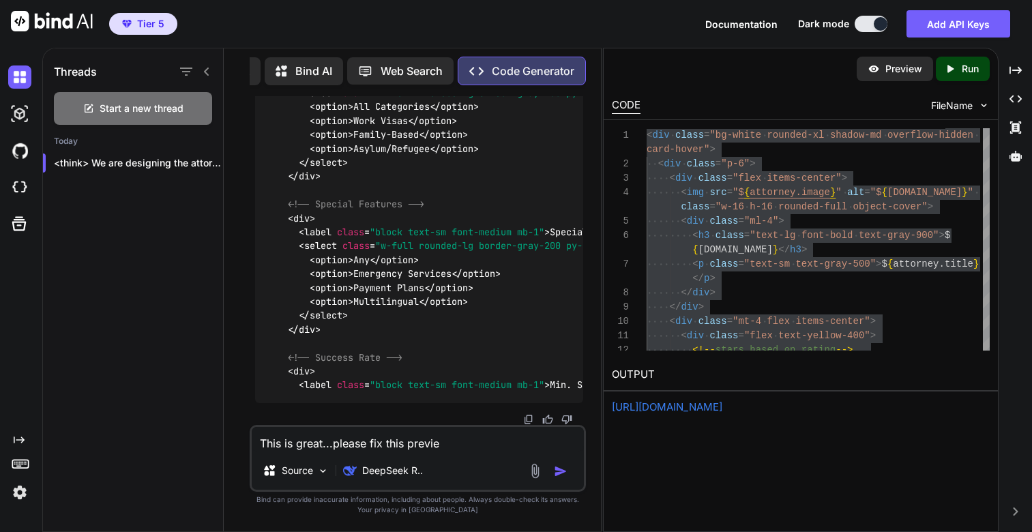
type textarea "This is great...please fix this preview"
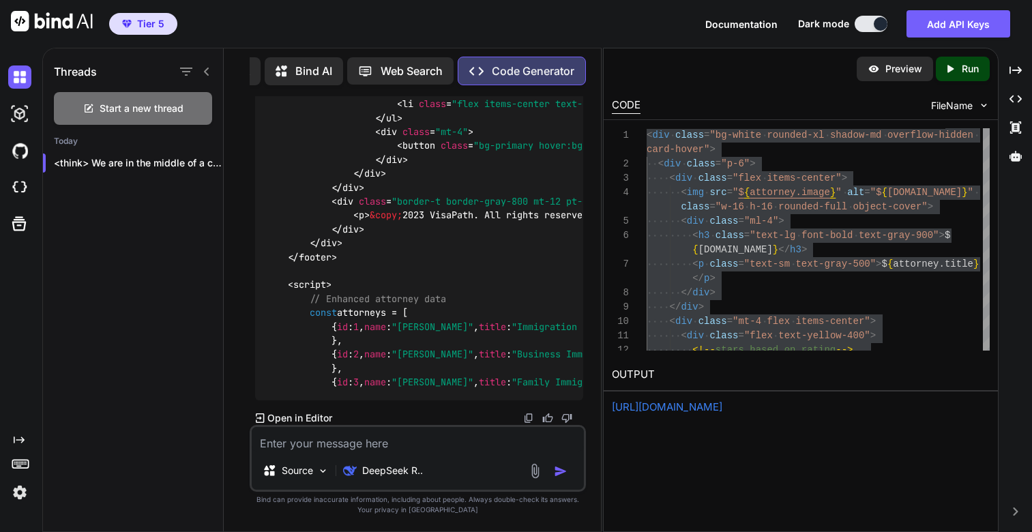
scroll to position [22223, 0]
click at [783, 510] on div "Preview Created with Pixso. Run CODE FileName 12 8 9 10 11 5 6 7 2 3 4 1 <!-- s…" at bounding box center [801, 290] width 396 height 484
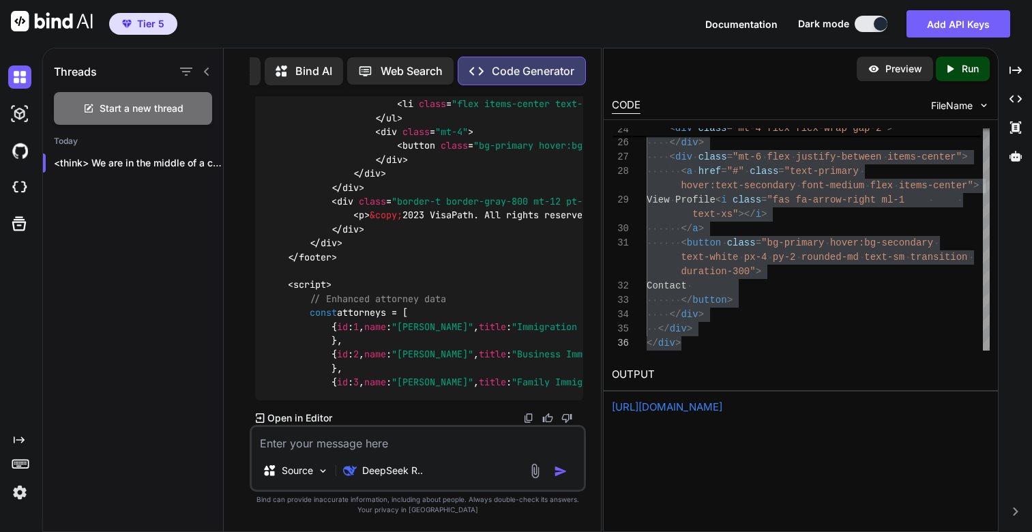
click at [789, 480] on div "Preview Created with Pixso. Run CODE FileName 25 26 27 28 29 30 31 32 33 34 35 …" at bounding box center [801, 290] width 396 height 484
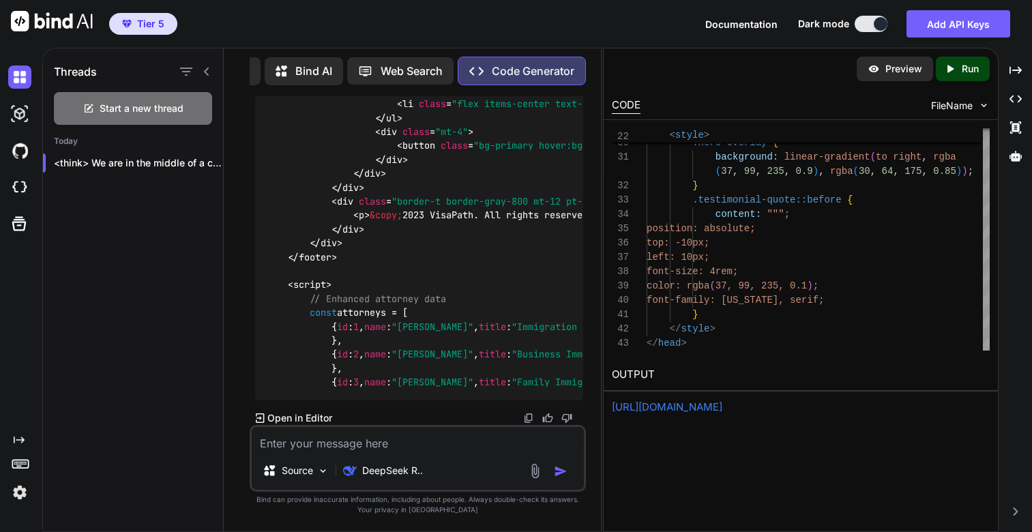
click at [971, 70] on p "Run" at bounding box center [970, 69] width 17 height 14
click at [663, 412] on link "[URL][DOMAIN_NAME]" at bounding box center [667, 406] width 111 height 13
click at [355, 447] on textarea at bounding box center [418, 439] width 332 height 25
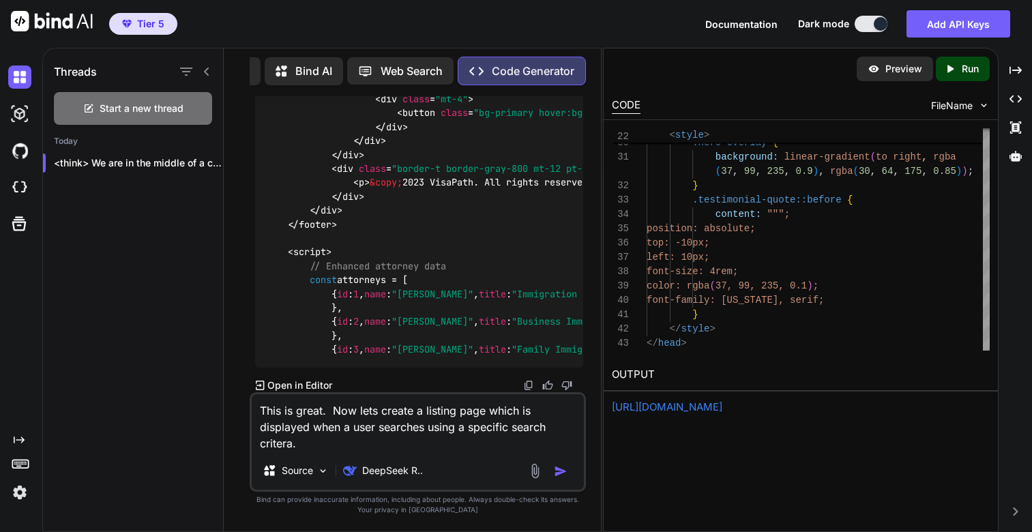
click at [368, 453] on div "This is great. Now lets create a listing page which is displayed when a user se…" at bounding box center [418, 442] width 336 height 100
click at [342, 445] on textarea "This is great. Now lets create a listing page which is displayed when a user se…" at bounding box center [418, 422] width 332 height 57
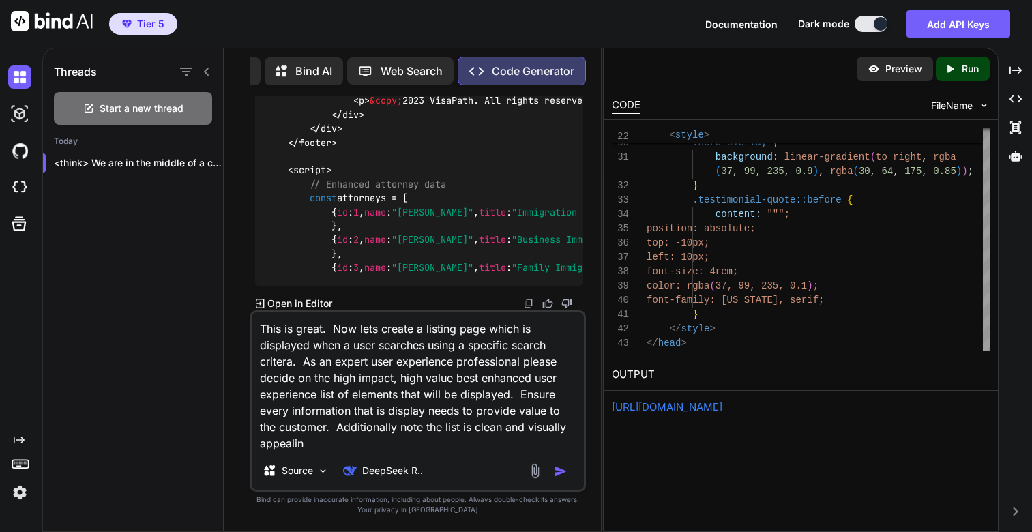
type textarea "This is great. Now lets create a listing page which is displayed when a user se…"
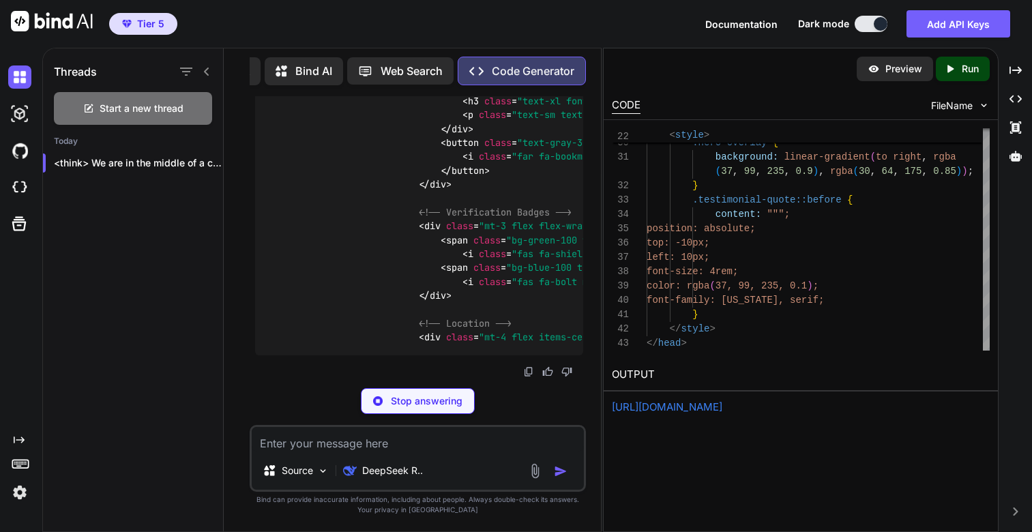
scroll to position [24499, 0]
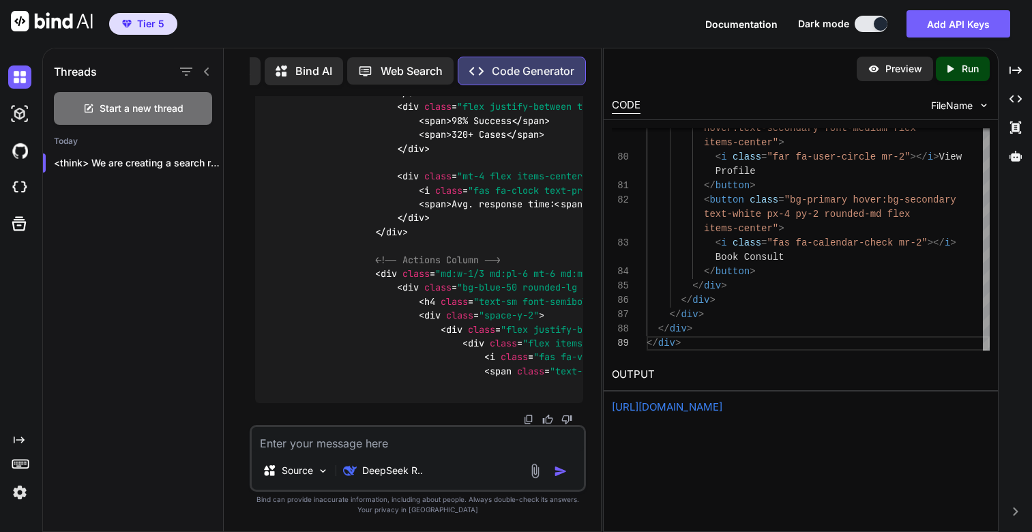
scroll to position [23970, 0]
click at [965, 69] on p "Run" at bounding box center [970, 69] width 17 height 14
click at [664, 407] on link "[URL][DOMAIN_NAME]" at bounding box center [667, 406] width 111 height 13
click at [391, 446] on textarea at bounding box center [418, 439] width 332 height 25
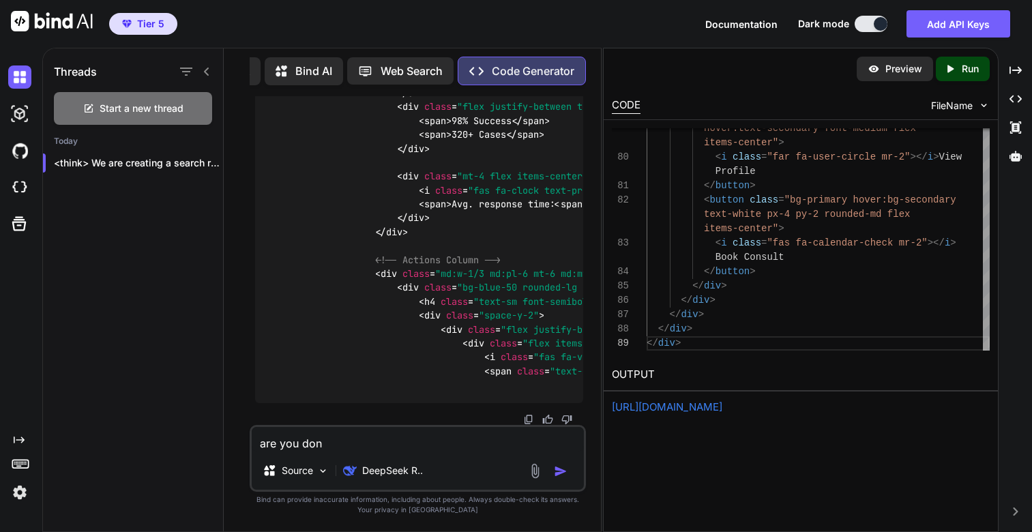
type textarea "are you done"
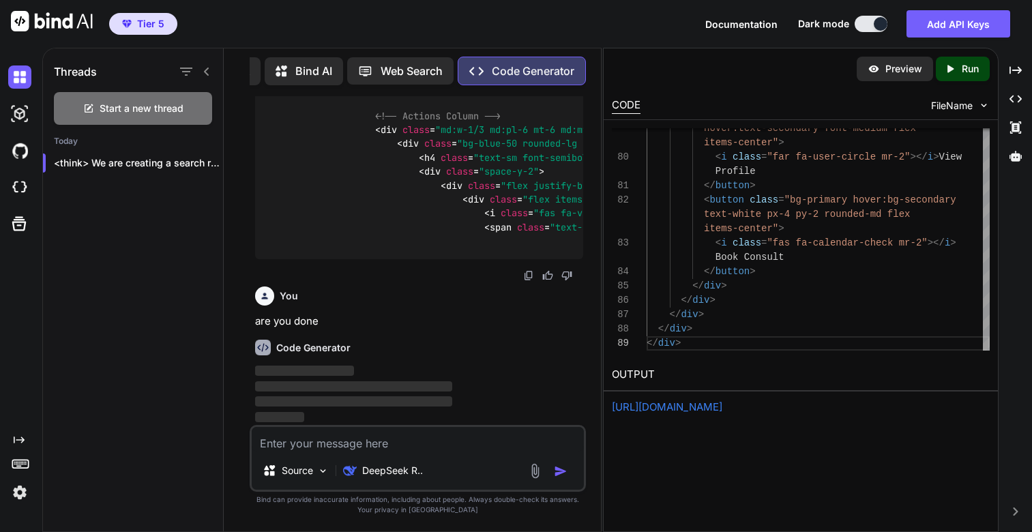
scroll to position [25307, 0]
